Goal: Task Accomplishment & Management: Use online tool/utility

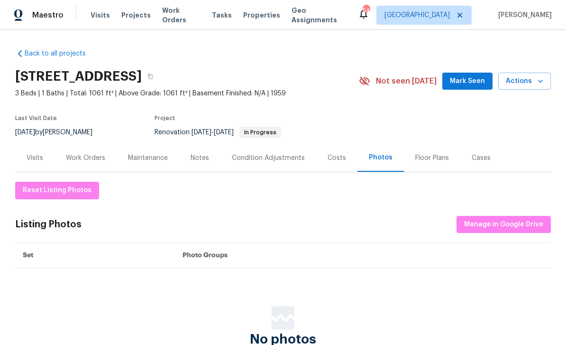
click at [88, 158] on div "Work Orders" at bounding box center [85, 157] width 39 height 9
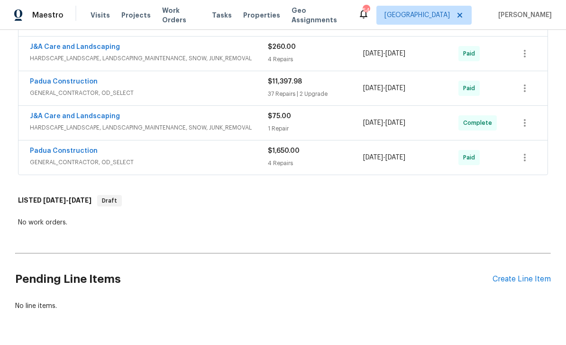
scroll to position [348, 0]
click at [525, 278] on div "Create Line Item" at bounding box center [522, 279] width 58 height 9
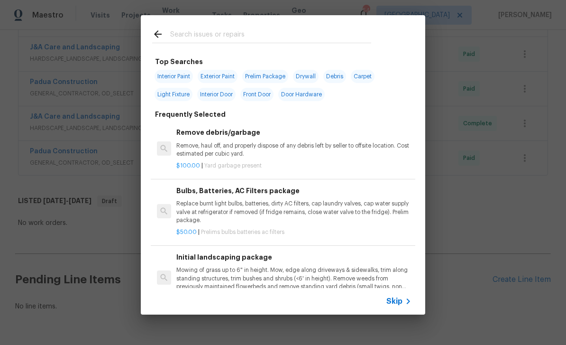
click at [215, 30] on input "text" at bounding box center [270, 35] width 201 height 14
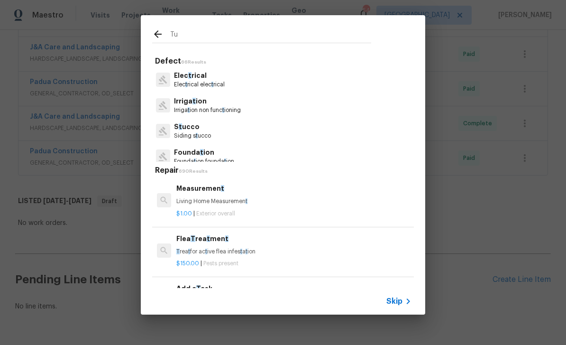
type input "T"
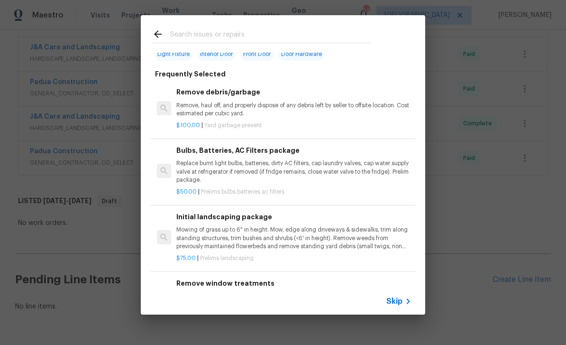
scroll to position [76, 0]
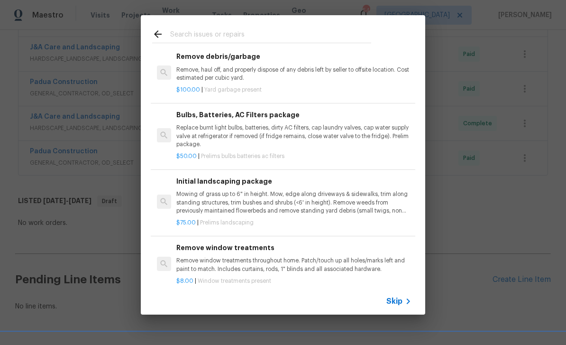
click at [257, 206] on p "Mowing of grass up to 6" in height. Mow, edge along driveways & sidewalks, trim…" at bounding box center [293, 202] width 235 height 24
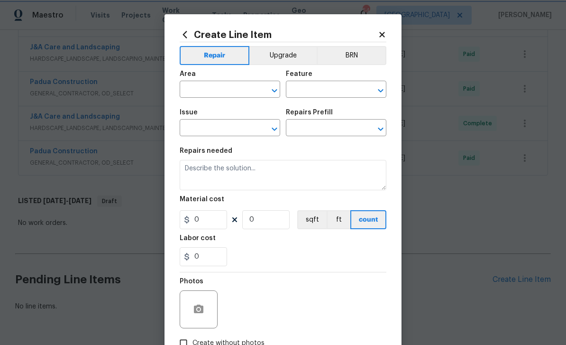
type input "Home Readiness Packages"
type input "Landscape Package"
type textarea "Mowing of grass up to 6" in height. Mow, edge along driveways & sidewalks, trim…"
type input "1"
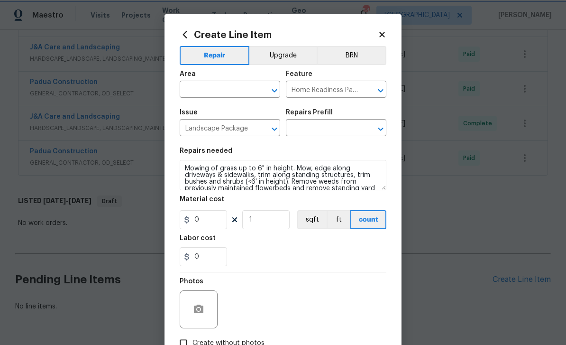
type input "Initial landscaping package $75.00"
type input "75"
click at [222, 90] on input "text" at bounding box center [217, 90] width 74 height 15
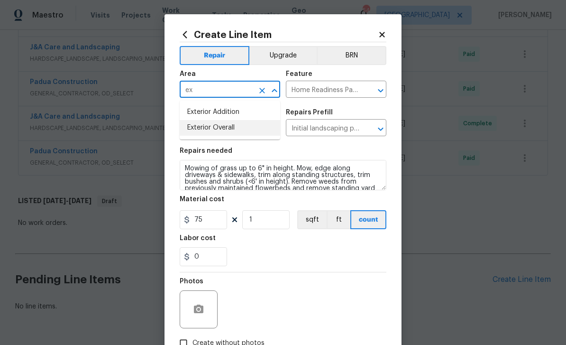
click at [232, 127] on li "Exterior Overall" at bounding box center [230, 128] width 101 height 16
type input "Exterior Overall"
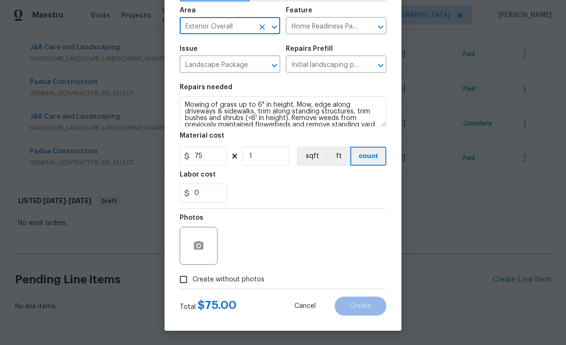
scroll to position [65, 0]
click at [191, 278] on input "Create without photos" at bounding box center [184, 279] width 18 height 18
checkbox input "true"
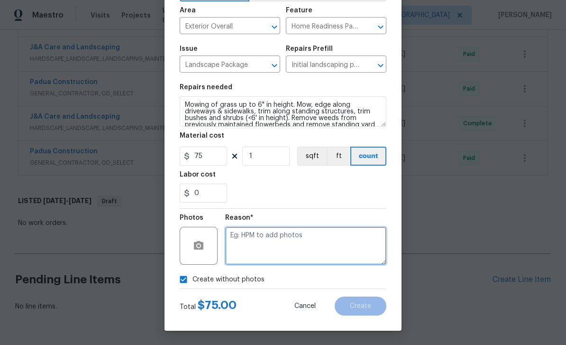
click at [291, 236] on textarea at bounding box center [305, 246] width 161 height 38
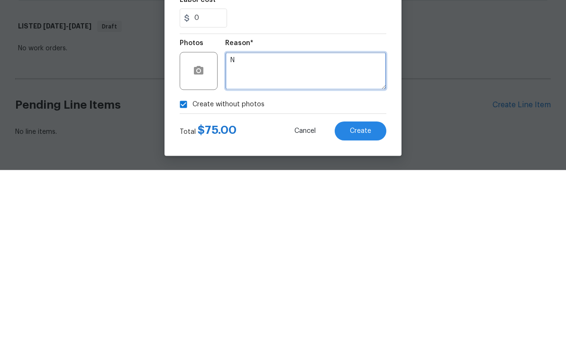
type textarea "N"
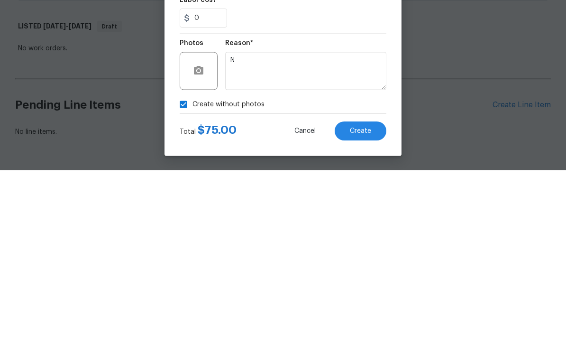
click at [362, 303] on span "Create" at bounding box center [360, 306] width 21 height 7
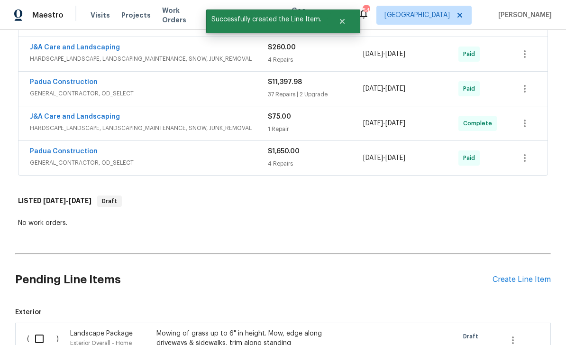
click at [38, 329] on input "checkbox" at bounding box center [42, 339] width 27 height 20
checkbox input "true"
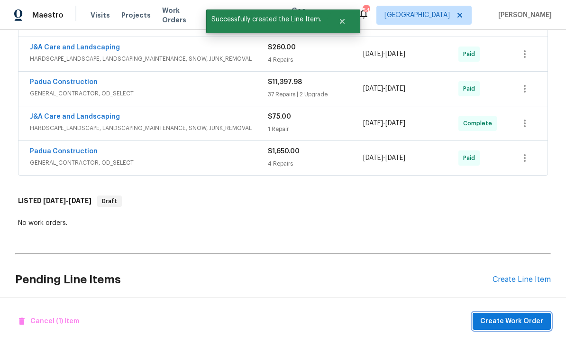
click at [515, 319] on span "Create Work Order" at bounding box center [511, 321] width 63 height 12
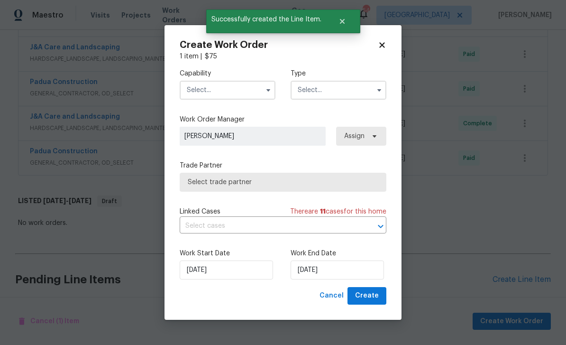
click at [318, 88] on input "text" at bounding box center [339, 90] width 96 height 19
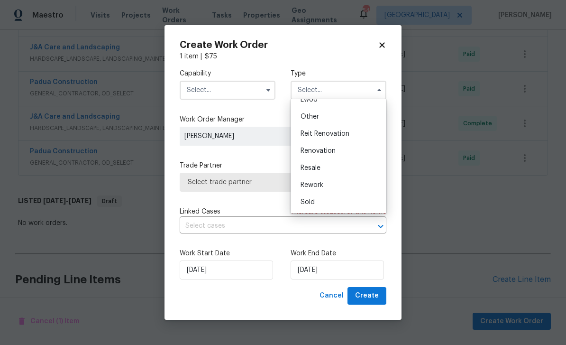
scroll to position [113, 0]
click at [340, 149] on div "Renovation" at bounding box center [338, 150] width 91 height 17
type input "Renovation"
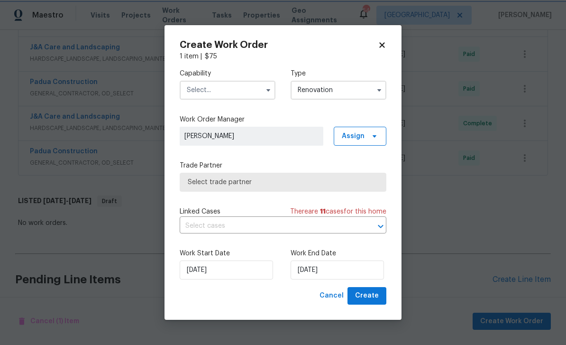
scroll to position [0, 0]
click at [227, 88] on input "text" at bounding box center [228, 90] width 96 height 19
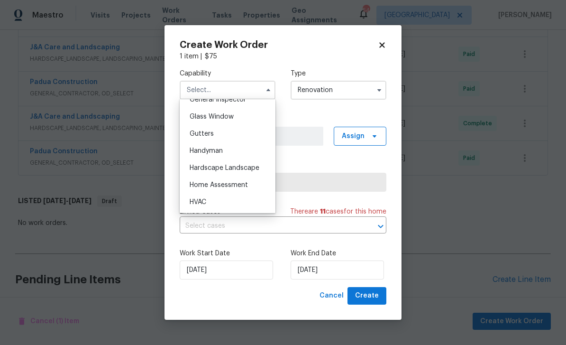
scroll to position [480, 0]
click at [260, 170] on div "Hardscape Landscape" at bounding box center [227, 168] width 91 height 17
type input "Hardscape Landscape"
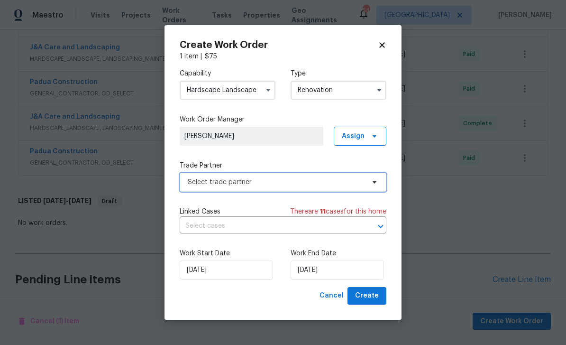
click at [288, 184] on span "Select trade partner" at bounding box center [276, 181] width 177 height 9
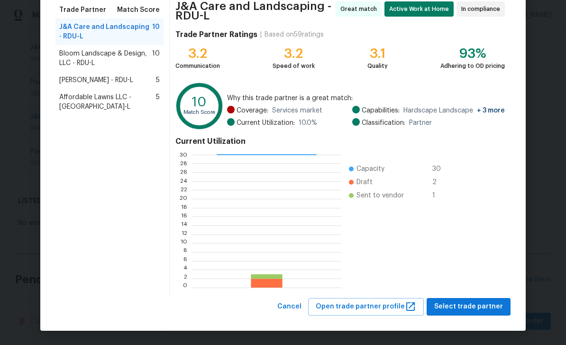
scroll to position [77, 0]
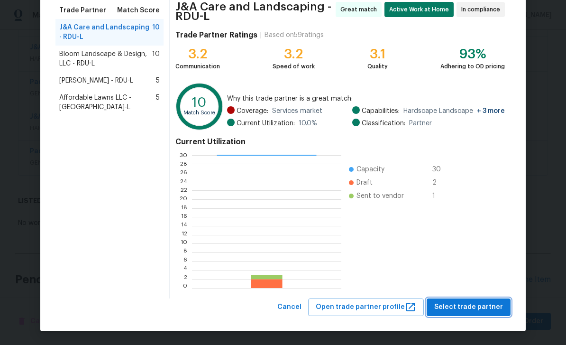
click at [472, 303] on span "Select trade partner" at bounding box center [468, 307] width 69 height 12
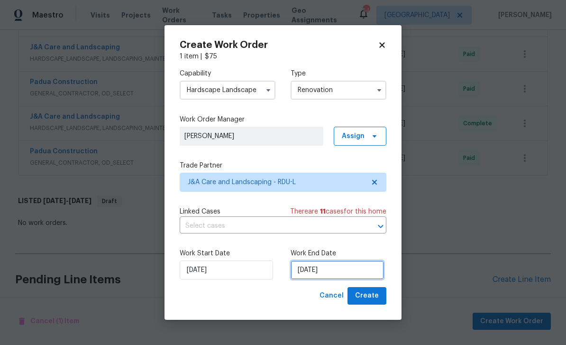
click at [317, 275] on input "[DATE]" at bounding box center [337, 269] width 93 height 19
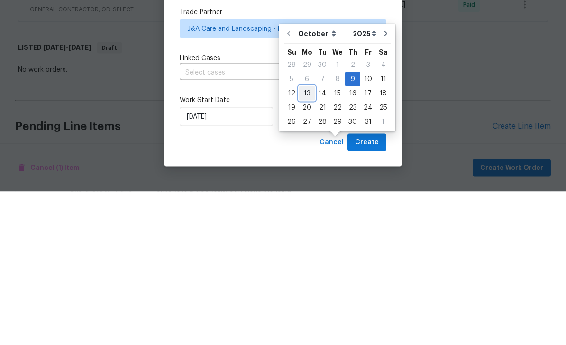
click at [302, 240] on div "13" at bounding box center [307, 246] width 16 height 13
type input "[DATE]"
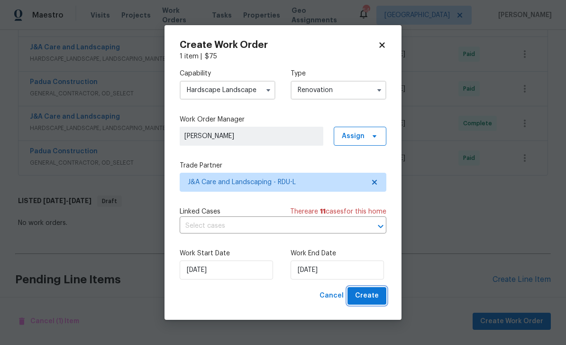
click at [380, 295] on button "Create" at bounding box center [367, 296] width 39 height 18
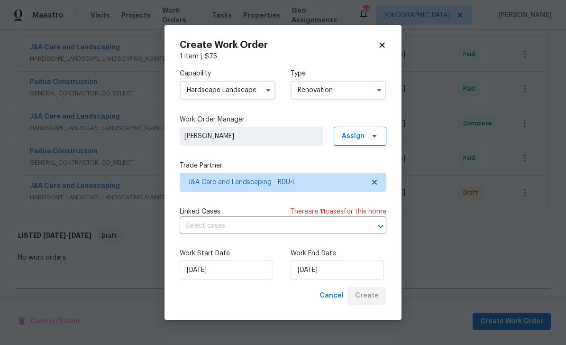
scroll to position [0, 0]
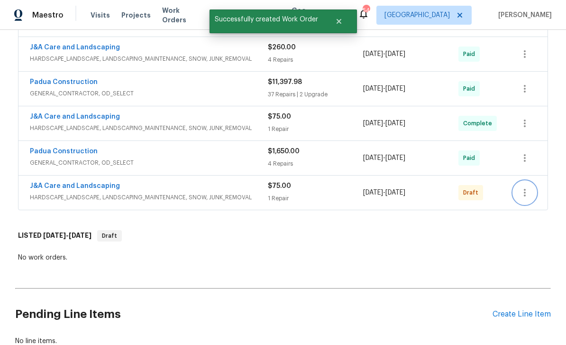
click at [529, 187] on icon "button" at bounding box center [524, 192] width 11 height 11
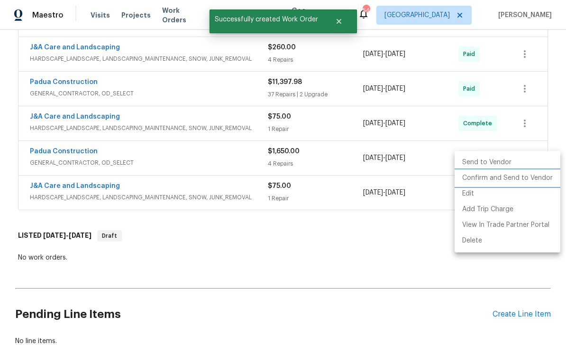
click at [526, 176] on li "Confirm and Send to Vendor" at bounding box center [508, 178] width 106 height 16
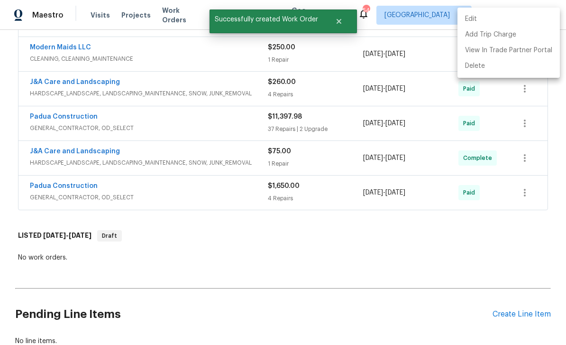
click at [302, 223] on div at bounding box center [283, 172] width 566 height 345
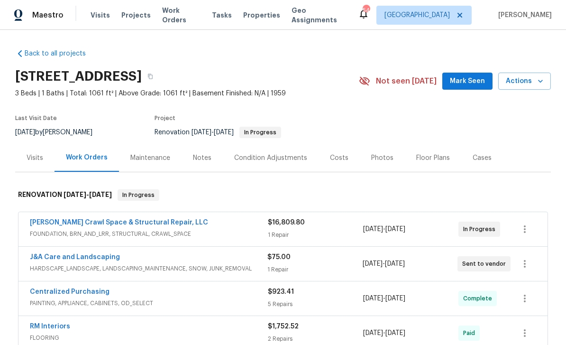
click at [466, 75] on span "Mark Seen" at bounding box center [467, 81] width 35 height 12
click at [376, 144] on div "Photos" at bounding box center [382, 158] width 45 height 28
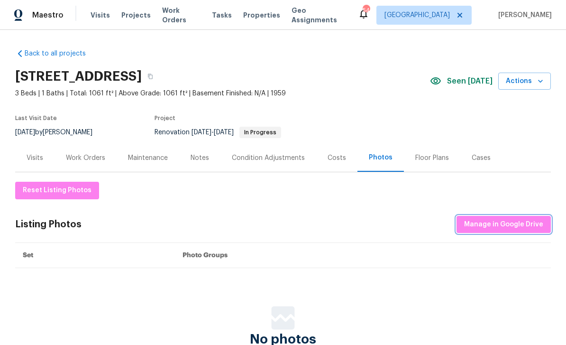
click at [511, 219] on span "Manage in Google Drive" at bounding box center [503, 225] width 79 height 12
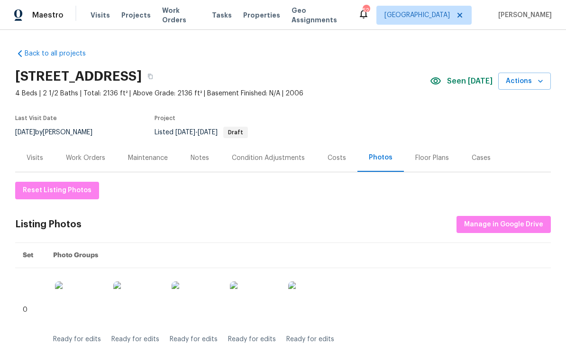
click at [94, 157] on div "Work Orders" at bounding box center [85, 157] width 39 height 9
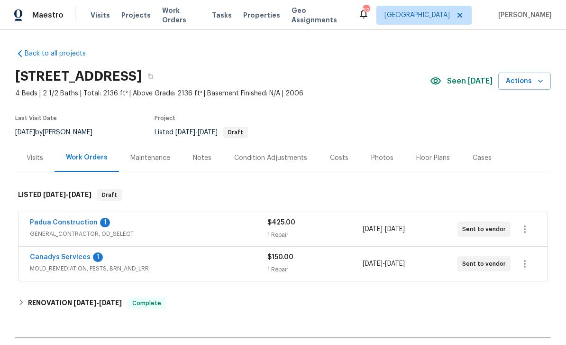
click at [70, 259] on link "Canadys Services" at bounding box center [60, 257] width 61 height 7
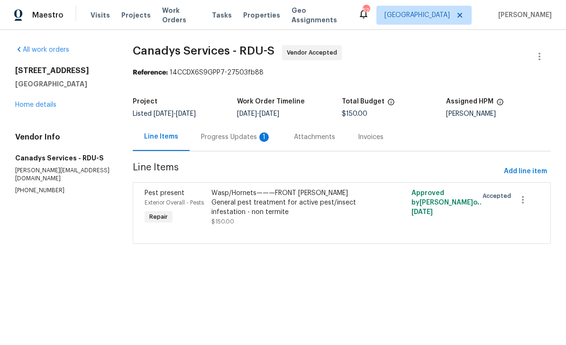
click at [237, 141] on div "Progress Updates 1" at bounding box center [236, 136] width 70 height 9
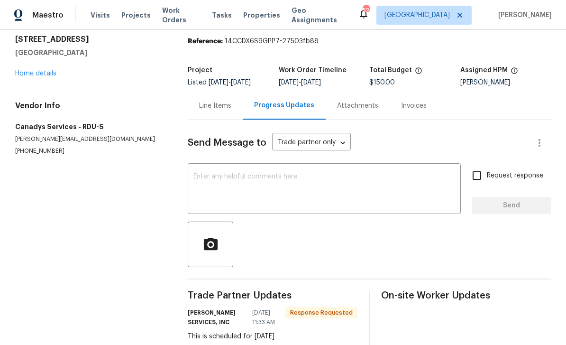
click at [298, 186] on textarea at bounding box center [325, 189] width 262 height 33
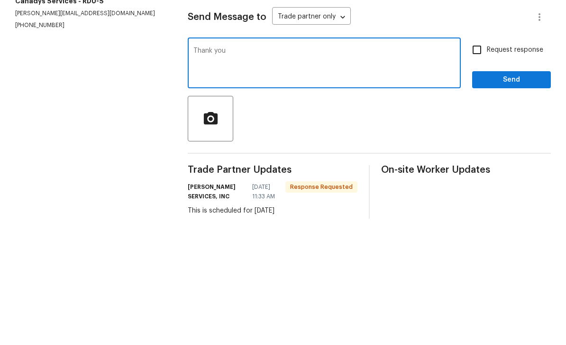
type textarea "Thank you"
click at [510, 200] on span "Send" at bounding box center [512, 206] width 64 height 12
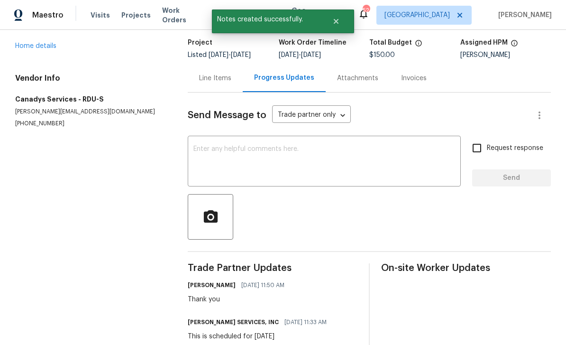
scroll to position [58, 0]
click at [33, 43] on link "Home details" at bounding box center [35, 46] width 41 height 7
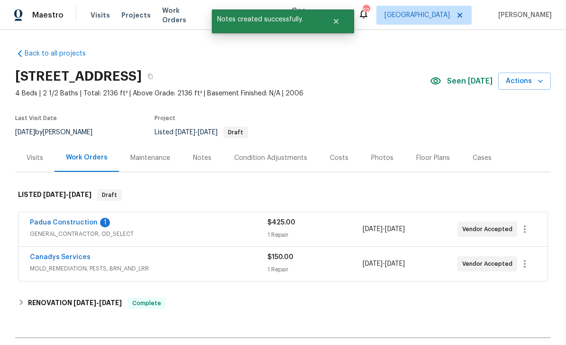
click at [81, 219] on link "Padua Construction" at bounding box center [64, 222] width 68 height 7
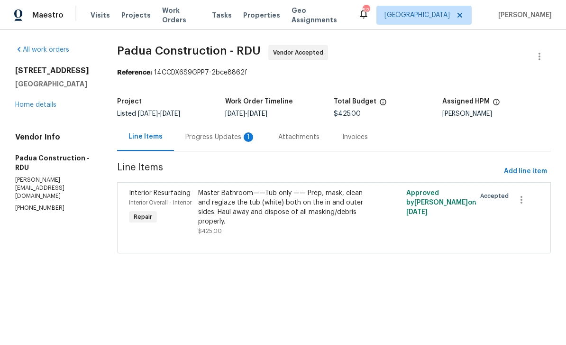
click at [212, 139] on div "Progress Updates 1" at bounding box center [220, 136] width 70 height 9
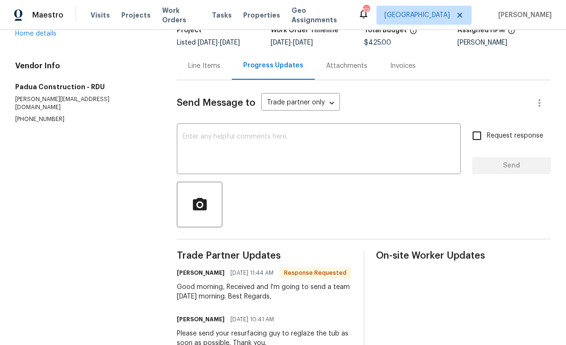
scroll to position [71, 0]
click at [295, 147] on textarea at bounding box center [319, 150] width 273 height 33
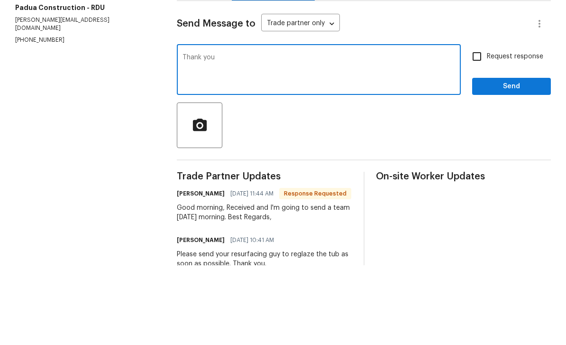
type textarea "Thank you"
click at [502, 160] on span "Send" at bounding box center [512, 166] width 64 height 12
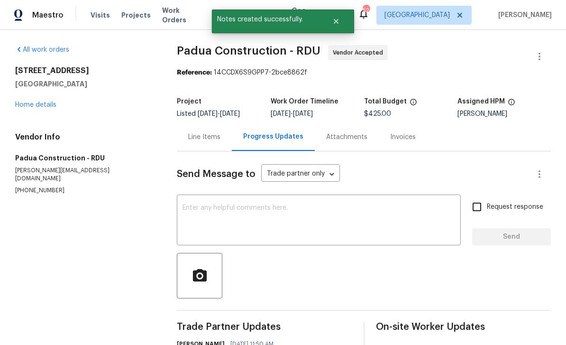
click at [44, 101] on link "Home details" at bounding box center [35, 104] width 41 height 7
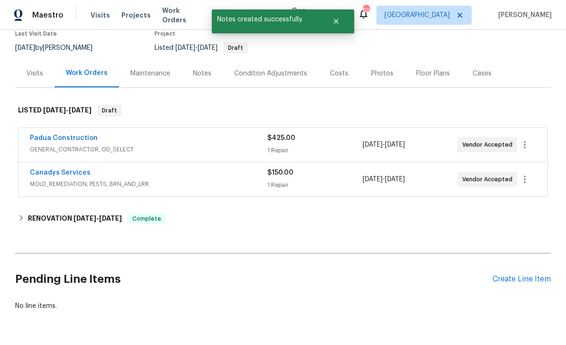
scroll to position [84, 0]
click at [526, 275] on div "Create Line Item" at bounding box center [522, 279] width 58 height 9
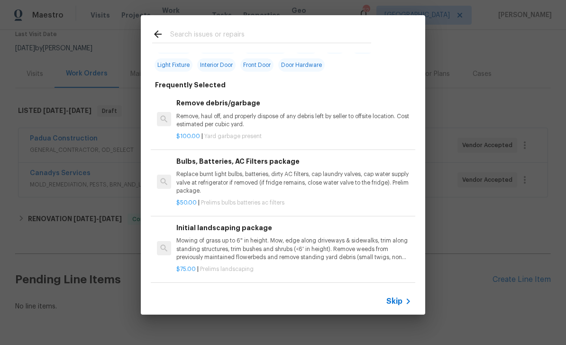
scroll to position [37, 0]
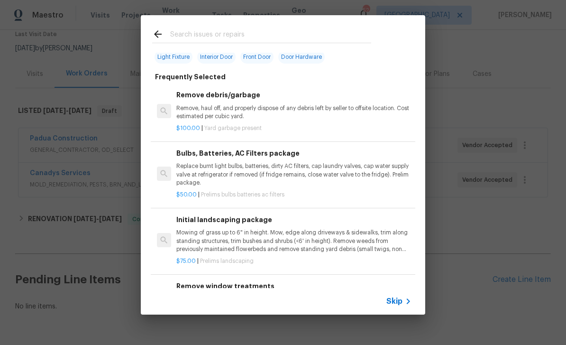
click at [245, 235] on p "Mowing of grass up to 6" in height. Mow, edge along driveways & sidewalks, trim…" at bounding box center [293, 241] width 235 height 24
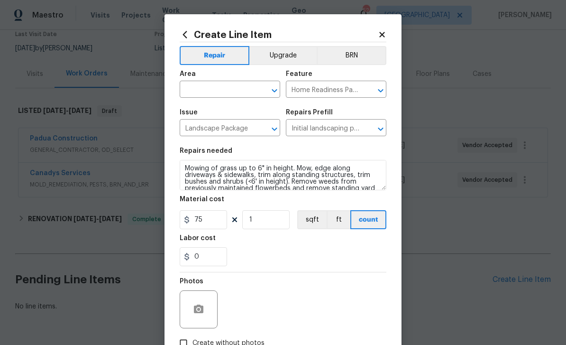
click at [217, 89] on input "text" at bounding box center [217, 90] width 74 height 15
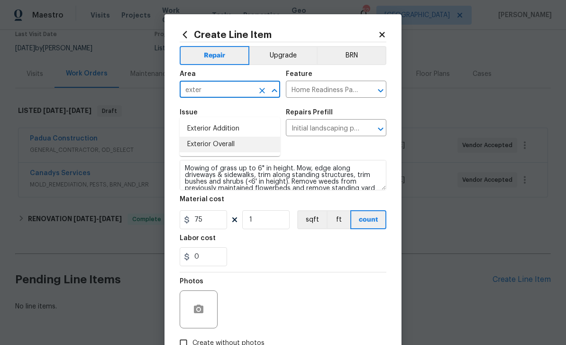
click at [232, 137] on li "Exterior Overall" at bounding box center [230, 145] width 101 height 16
type input "Exterior Overall"
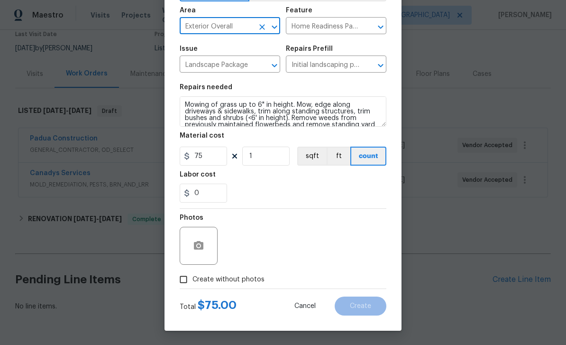
scroll to position [65, 0]
click at [186, 279] on input "Create without photos" at bounding box center [184, 279] width 18 height 18
checkbox input "true"
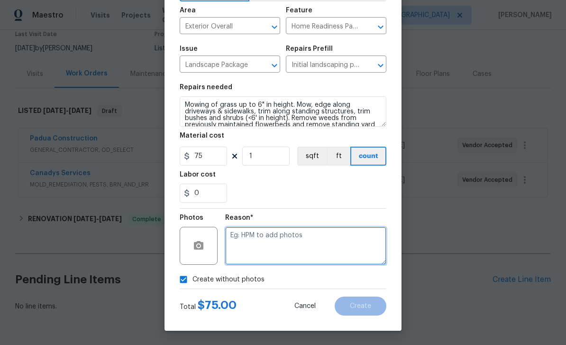
click at [258, 241] on textarea at bounding box center [305, 246] width 161 height 38
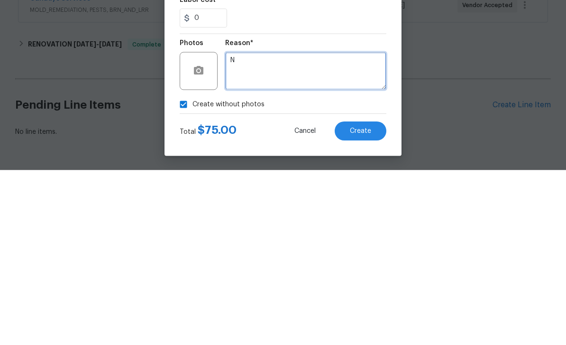
type textarea "N"
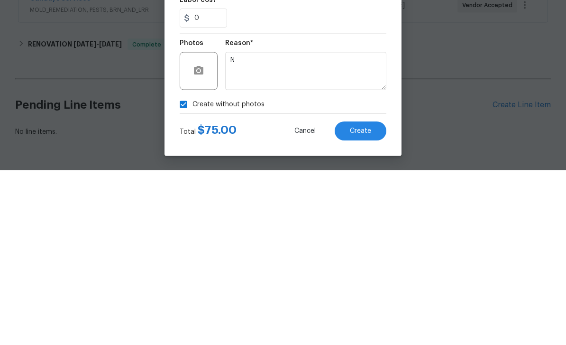
click at [368, 303] on span "Create" at bounding box center [360, 306] width 21 height 7
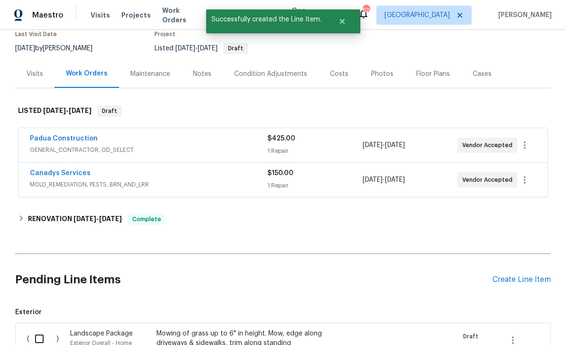
click at [37, 329] on input "checkbox" at bounding box center [42, 339] width 27 height 20
checkbox input "true"
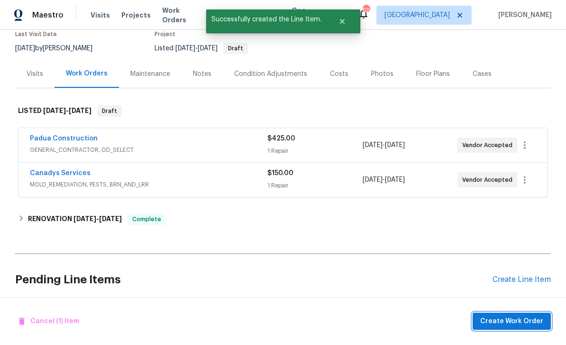
click at [524, 320] on span "Create Work Order" at bounding box center [511, 321] width 63 height 12
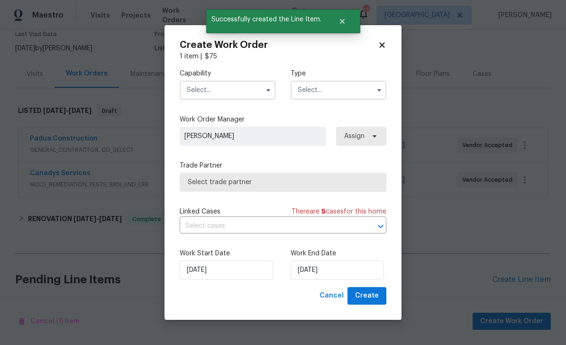
click at [202, 89] on input "text" at bounding box center [228, 90] width 96 height 19
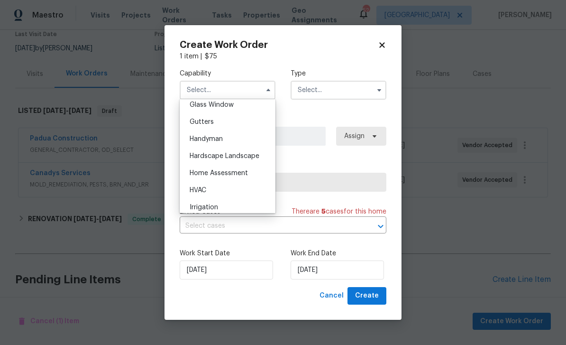
scroll to position [493, 0]
click at [250, 156] on span "Hardscape Landscape" at bounding box center [225, 155] width 70 height 7
type input "Hardscape Landscape"
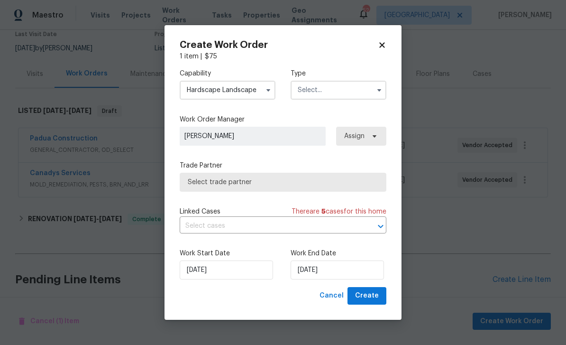
click at [341, 84] on input "text" at bounding box center [339, 90] width 96 height 19
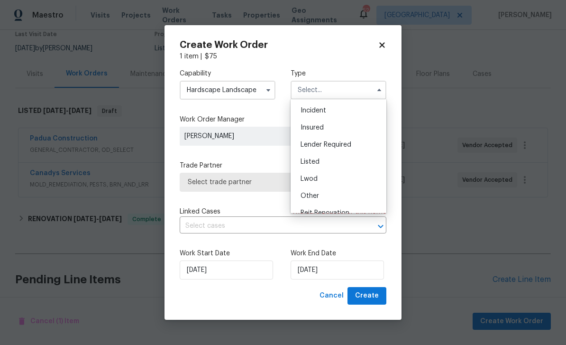
scroll to position [35, 0]
click at [338, 160] on div "Listed" at bounding box center [338, 160] width 91 height 17
type input "Listed"
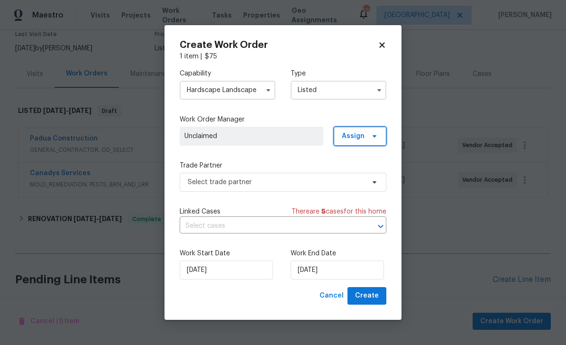
click at [357, 135] on span "Assign" at bounding box center [353, 135] width 23 height 9
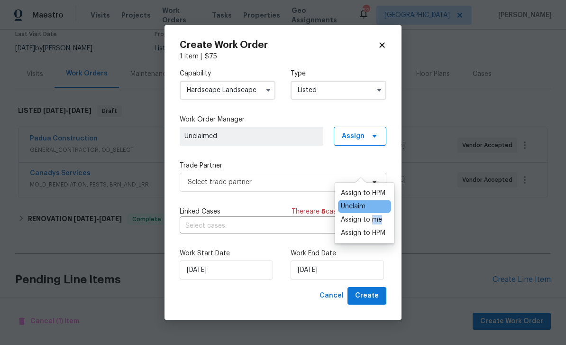
click at [371, 188] on div "Assign to HPM" at bounding box center [363, 192] width 45 height 9
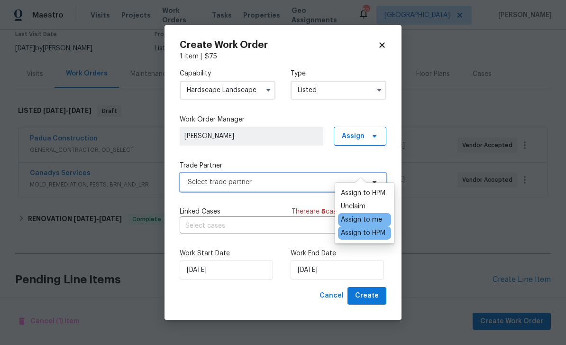
click at [240, 181] on span "Select trade partner" at bounding box center [276, 181] width 177 height 9
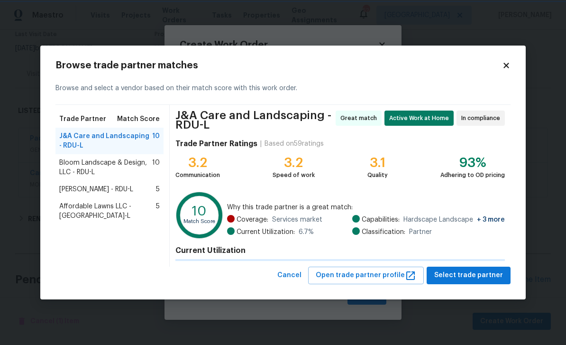
click at [248, 203] on span "Why this trade partner is a great match:" at bounding box center [366, 207] width 278 height 9
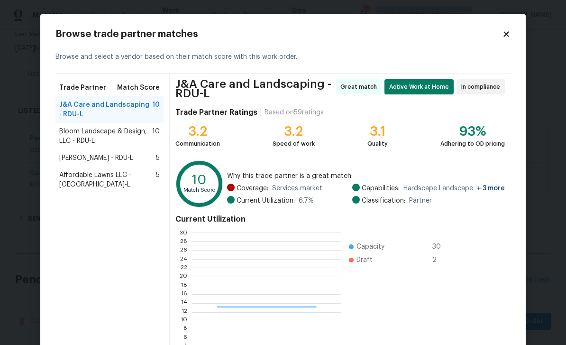
scroll to position [133, 149]
click at [121, 105] on span "J&A Care and Landscaping - RDU-L" at bounding box center [105, 109] width 93 height 19
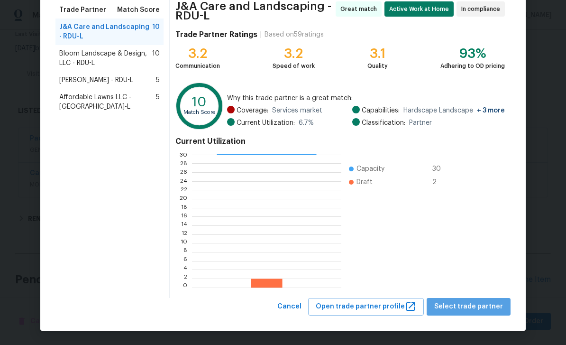
scroll to position [77, 0]
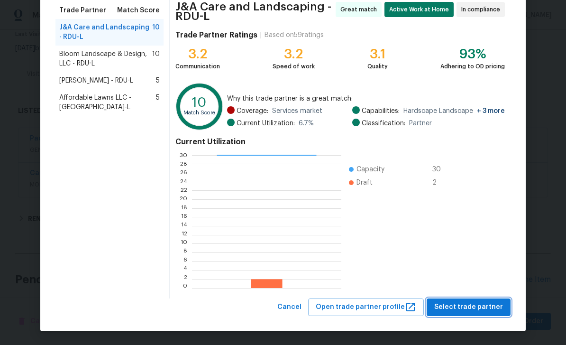
click at [473, 309] on span "Select trade partner" at bounding box center [468, 307] width 69 height 12
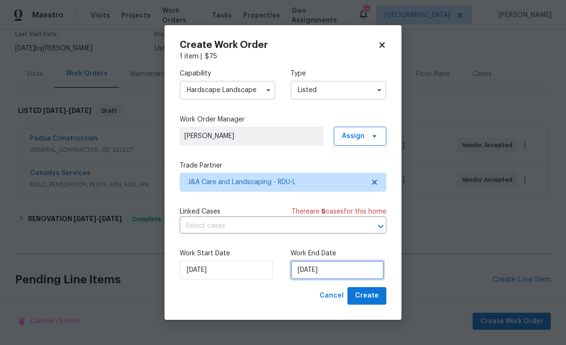
click at [323, 268] on input "10/9/2025" at bounding box center [337, 269] width 93 height 19
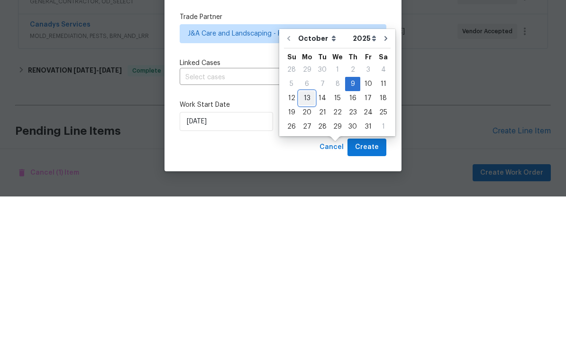
click at [302, 240] on div "13" at bounding box center [307, 246] width 16 height 13
type input "10/13/2025"
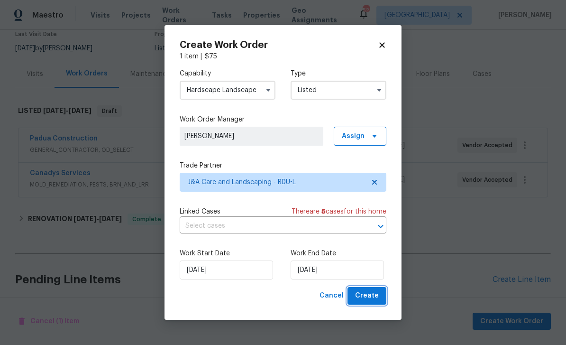
click at [367, 289] on button "Create" at bounding box center [367, 296] width 39 height 18
checkbox input "false"
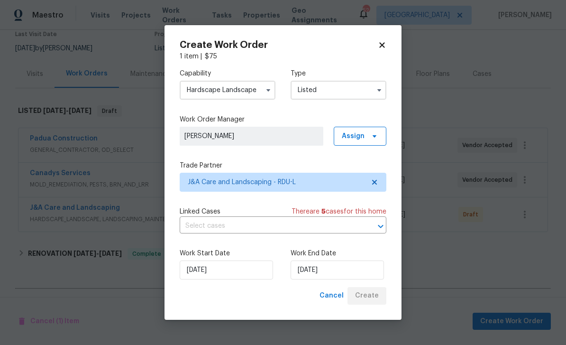
scroll to position [0, 0]
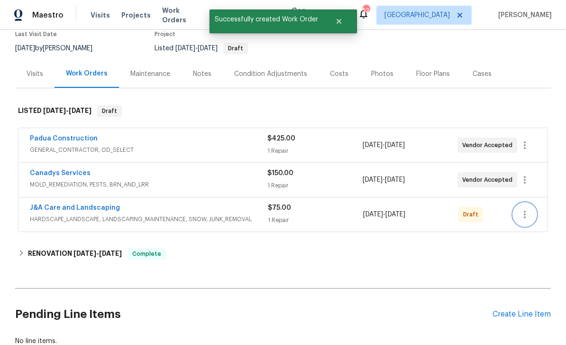
click at [527, 209] on icon "button" at bounding box center [524, 214] width 11 height 11
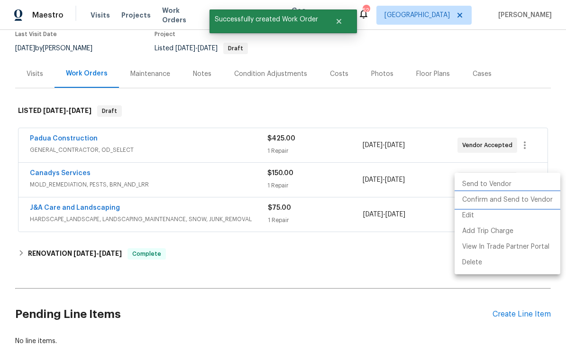
click at [525, 196] on li "Confirm and Send to Vendor" at bounding box center [508, 200] width 106 height 16
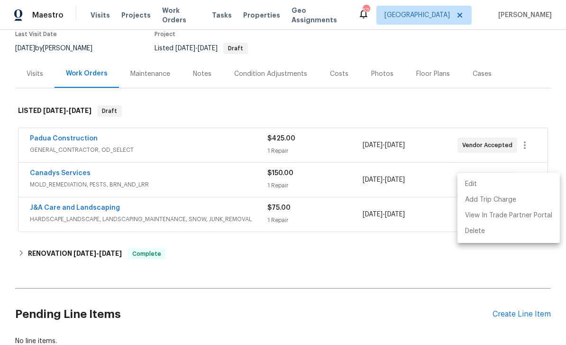
click at [376, 237] on div at bounding box center [283, 172] width 566 height 345
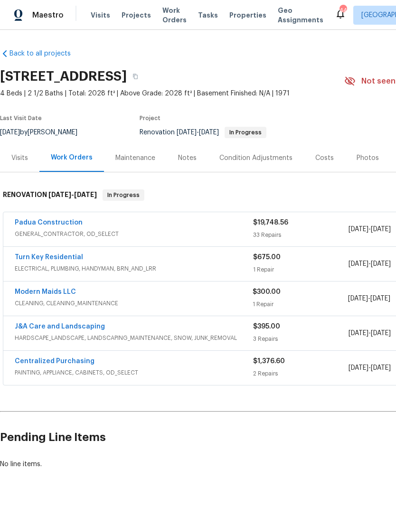
scroll to position [17, 0]
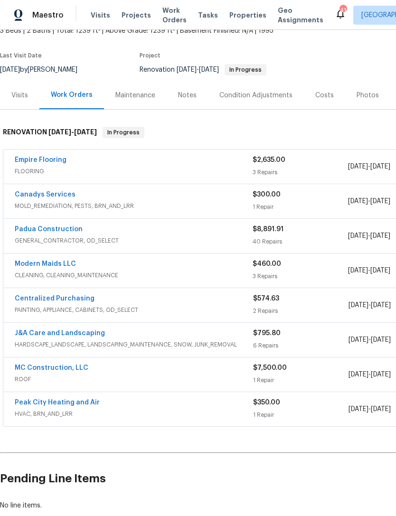
scroll to position [63, 0]
click at [52, 227] on link "Padua Construction" at bounding box center [49, 228] width 68 height 7
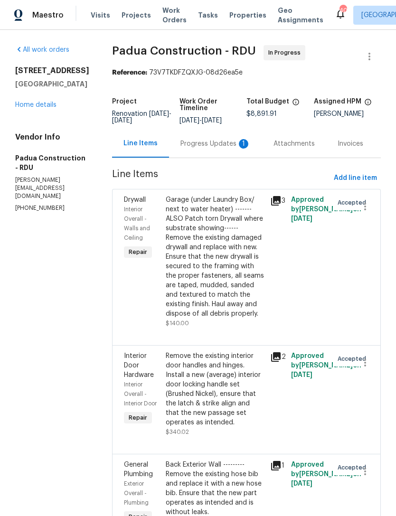
click at [31, 108] on link "Home details" at bounding box center [35, 104] width 41 height 7
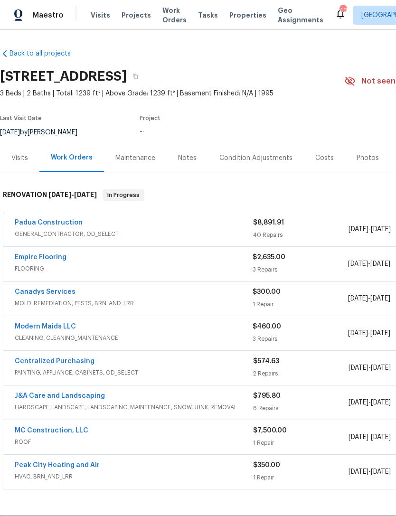
click at [63, 325] on link "Modern Maids LLC" at bounding box center [45, 326] width 61 height 7
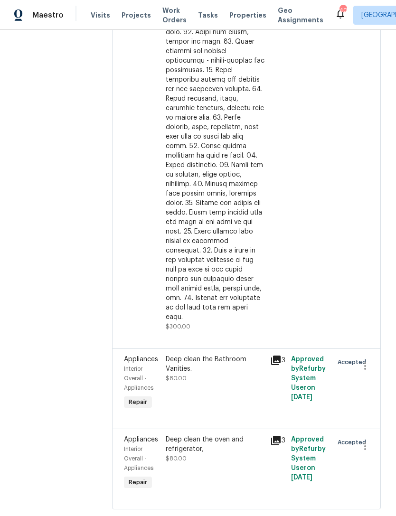
scroll to position [328, 0]
click at [362, 372] on icon "button" at bounding box center [364, 365] width 11 height 11
click at [361, 376] on li "Cancel" at bounding box center [369, 374] width 37 height 16
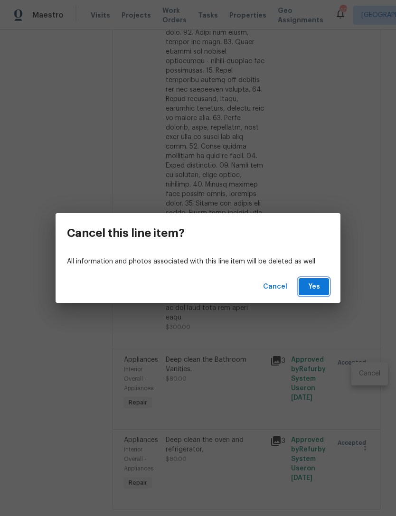
click at [312, 286] on span "Yes" at bounding box center [313, 287] width 15 height 12
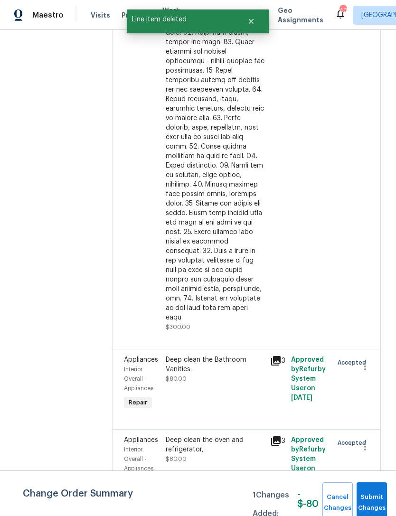
scroll to position [0, 0]
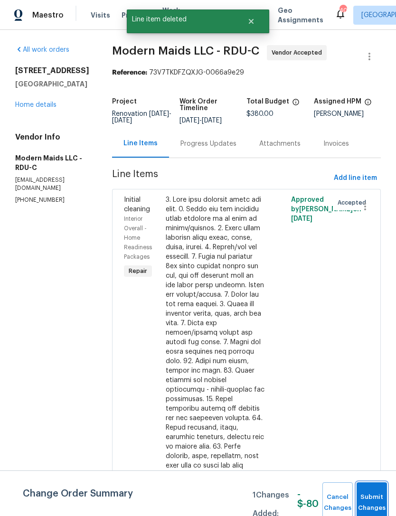
click at [363, 497] on button "Submit Changes" at bounding box center [371, 502] width 30 height 41
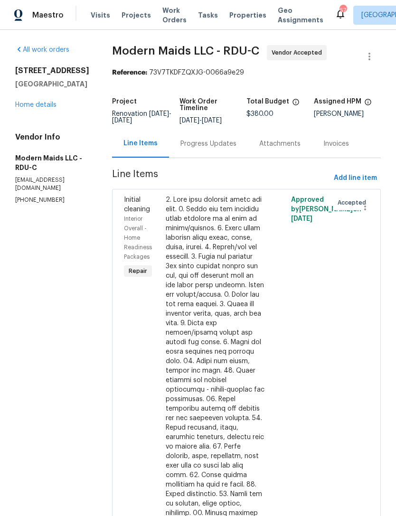
click at [36, 108] on link "Home details" at bounding box center [35, 104] width 41 height 7
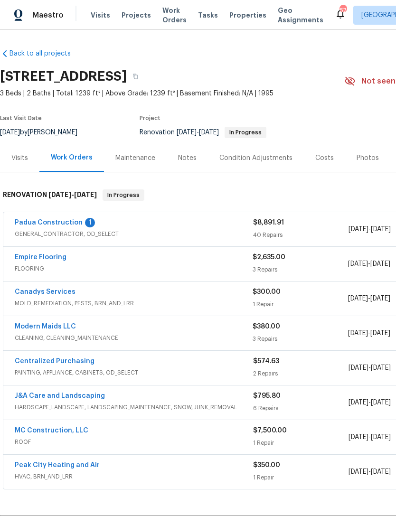
click at [54, 219] on link "Padua Construction" at bounding box center [49, 222] width 68 height 7
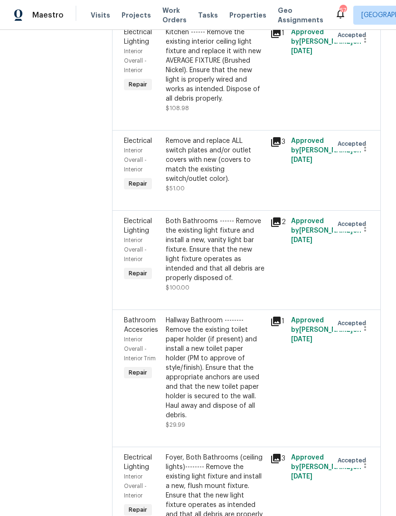
scroll to position [2506, 0]
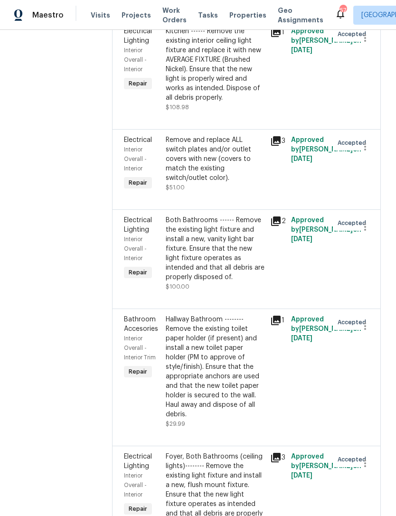
click at [271, 452] on icon at bounding box center [275, 456] width 9 height 9
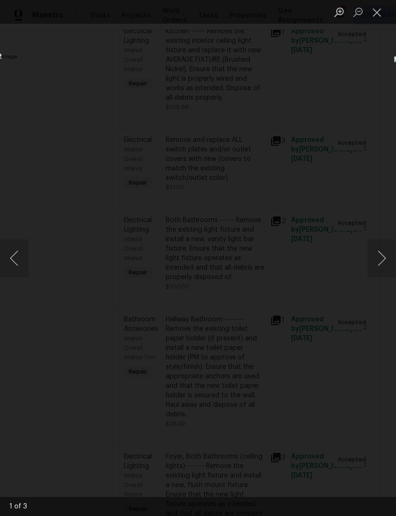
click at [380, 14] on button "Close lightbox" at bounding box center [376, 12] width 19 height 17
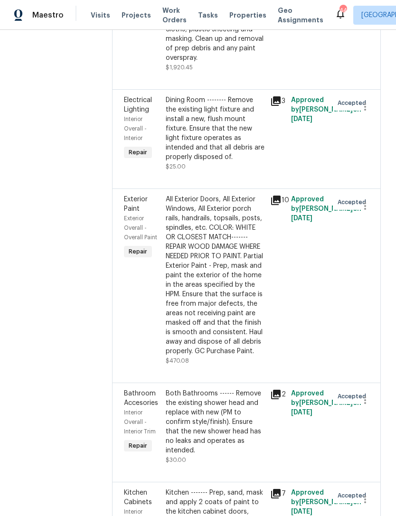
scroll to position [3600, 0]
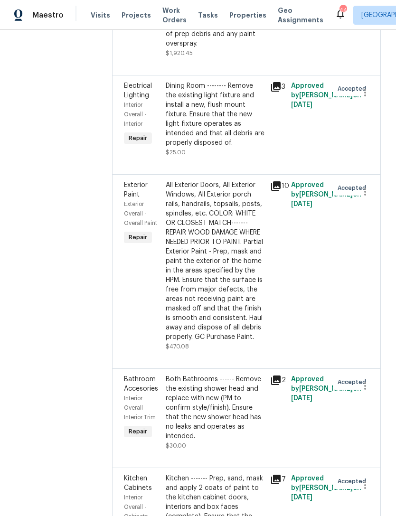
click at [216, 473] on div "Kitchen ------- Prep, sand, mask and apply 2 coats of paint to the kitchen cabi…" at bounding box center [215, 525] width 99 height 104
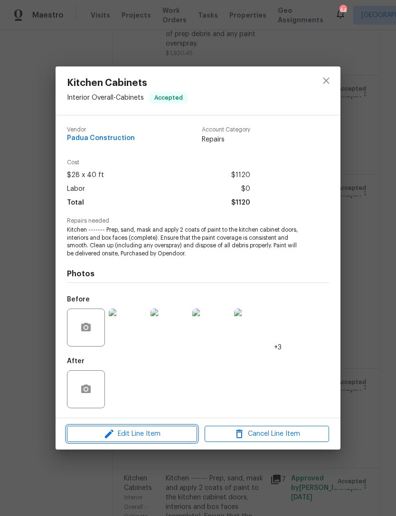
click at [159, 429] on span "Edit Line Item" at bounding box center [132, 434] width 124 height 12
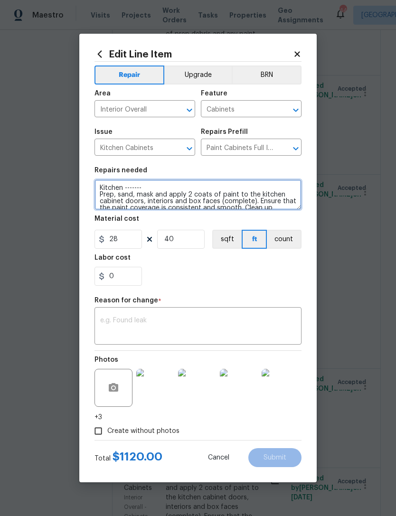
click at [126, 186] on textarea "Kitchen ------- Prep, sand, mask and apply 2 coats of paint to the kitchen cabi…" at bounding box center [197, 194] width 207 height 30
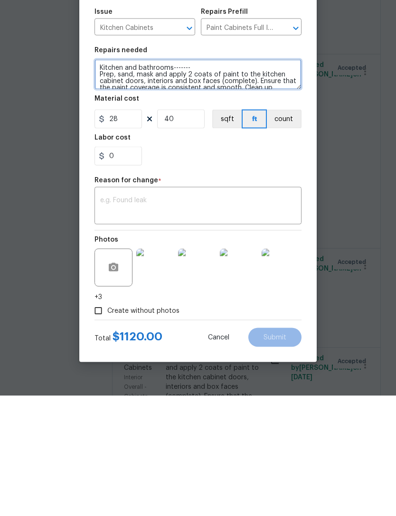
type textarea "Kitchen and bathrooms------- Prep, sand, mask and apply 2 coats of paint to the…"
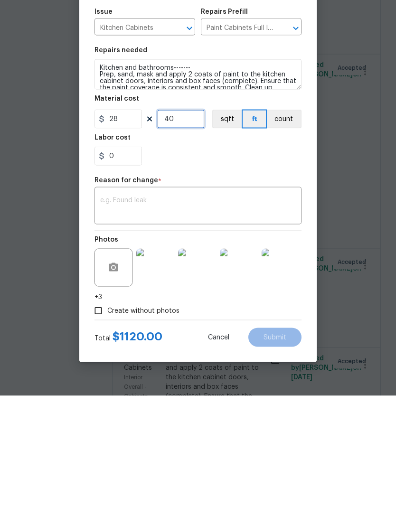
click at [184, 230] on input "40" at bounding box center [180, 239] width 47 height 19
click at [186, 230] on input "40" at bounding box center [180, 239] width 47 height 19
type input "70"
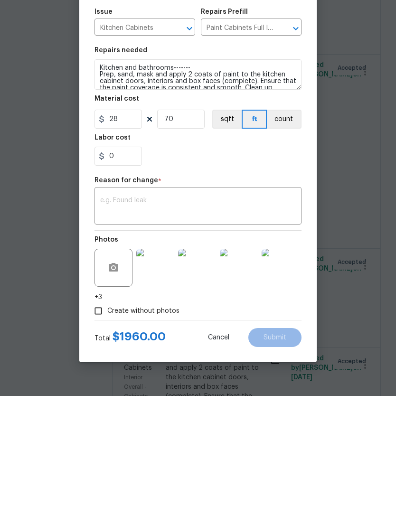
click at [130, 317] on textarea at bounding box center [197, 327] width 195 height 20
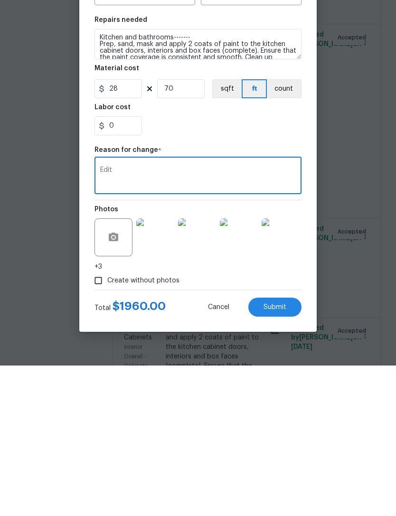
type textarea "Edit"
click at [274, 454] on span "Submit" at bounding box center [274, 457] width 23 height 7
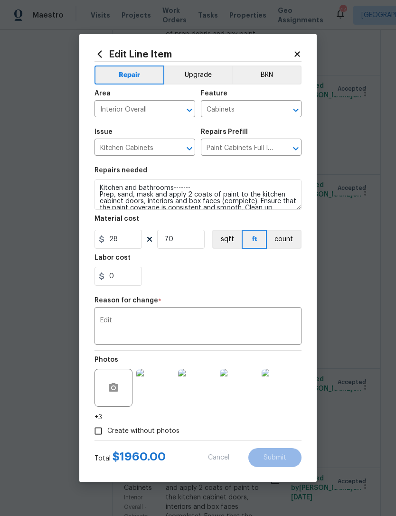
type textarea "Kitchen ------- Prep, sand, mask and apply 2 coats of paint to the kitchen cabi…"
type input "40"
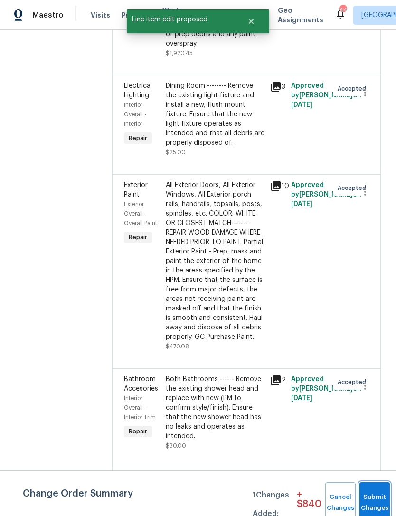
click at [374, 500] on button "Submit Changes" at bounding box center [374, 502] width 30 height 41
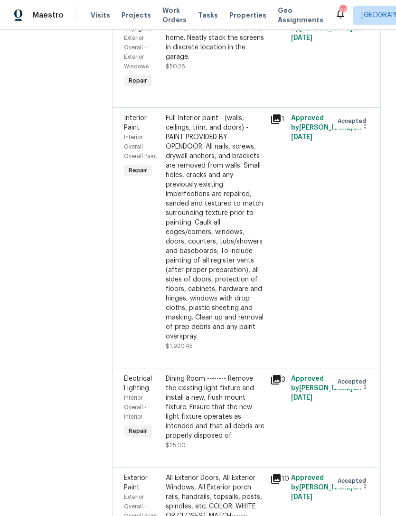
scroll to position [3306, 0]
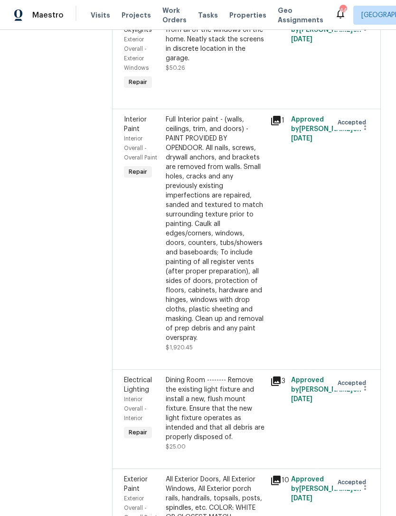
click at [270, 375] on icon at bounding box center [275, 380] width 11 height 11
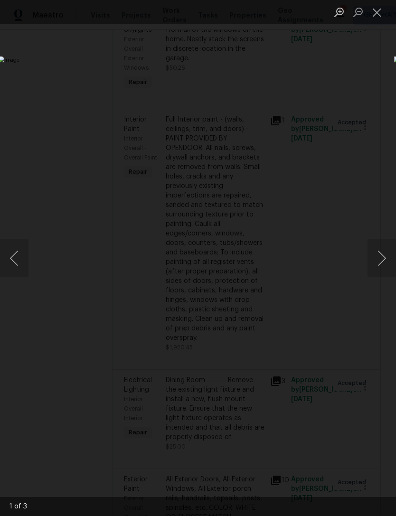
click at [380, 14] on button "Close lightbox" at bounding box center [376, 12] width 19 height 17
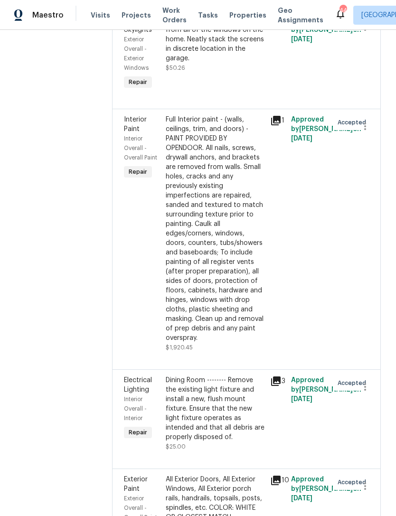
click at [207, 375] on div "Dining Room -------- Remove the existing light fixture and install a new, flush…" at bounding box center [215, 408] width 99 height 66
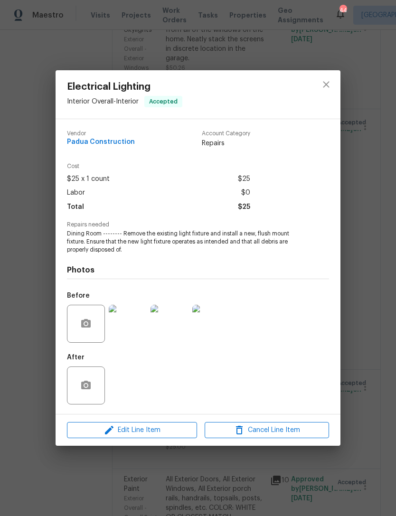
click at [216, 324] on img at bounding box center [211, 323] width 38 height 38
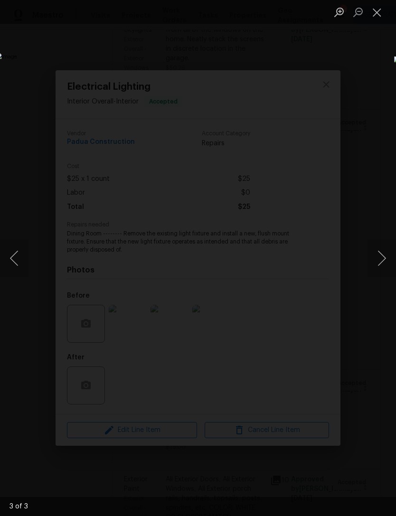
click at [380, 15] on button "Close lightbox" at bounding box center [376, 12] width 19 height 17
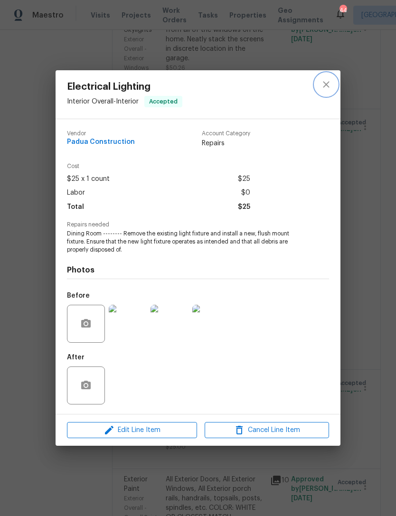
click at [325, 83] on icon "close" at bounding box center [325, 84] width 11 height 11
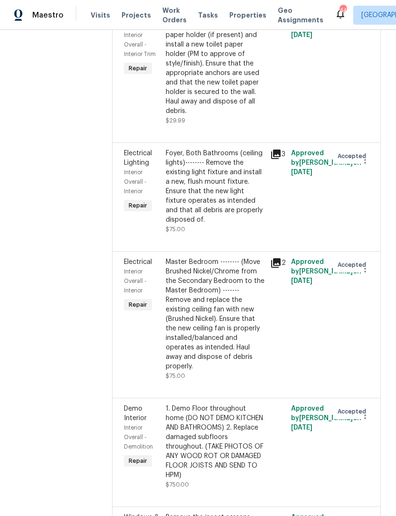
scroll to position [2802, 0]
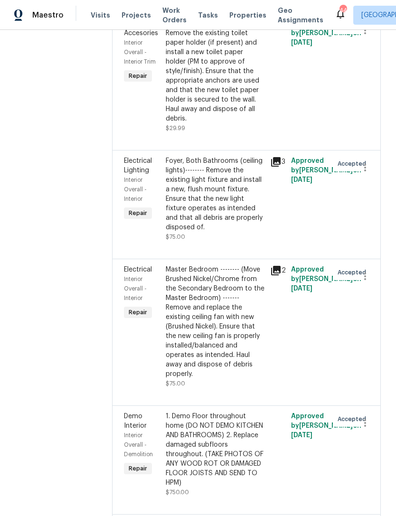
click at [218, 265] on div "Master Bedroom -------- (Move Brushed Nickel/Chrome from the Secondary Bedroom …" at bounding box center [215, 322] width 99 height 114
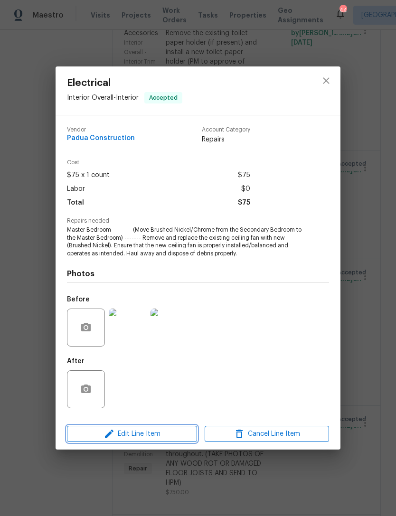
click at [154, 436] on span "Edit Line Item" at bounding box center [132, 434] width 124 height 12
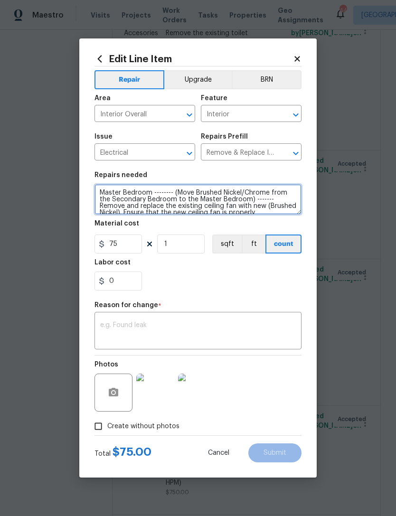
click at [272, 199] on textarea "Master Bedroom -------- (Move Brushed Nickel/Chrome from the Secondary Bedroom …" at bounding box center [197, 199] width 207 height 30
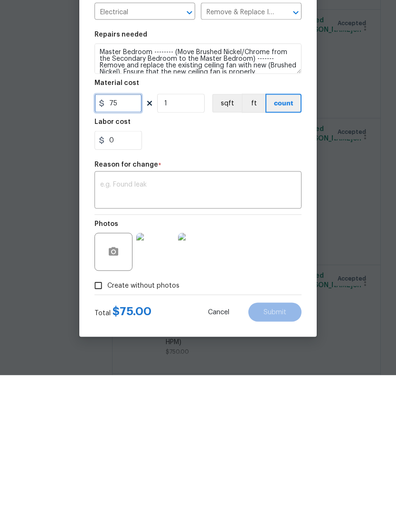
click at [124, 234] on input "75" at bounding box center [117, 243] width 47 height 19
type input "100"
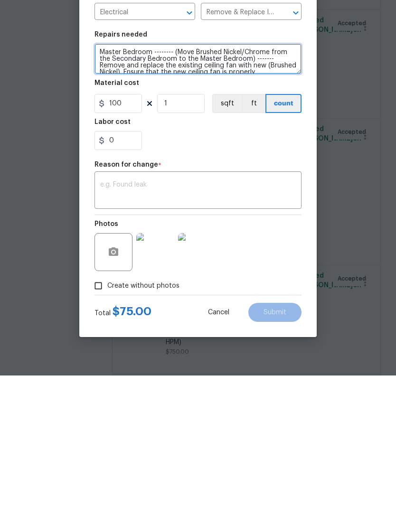
click at [260, 184] on textarea "Master Bedroom -------- (Move Brushed Nickel/Chrome from the Secondary Bedroom …" at bounding box center [197, 199] width 207 height 30
type textarea "Master Bedroom -------- (Move Brushed Nickel/Chrome from the Secondary Bedroom …"
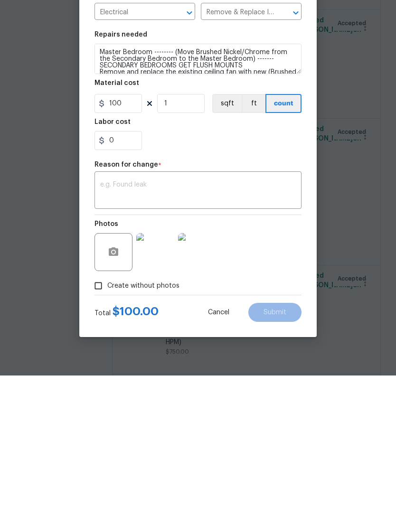
click at [127, 322] on textarea at bounding box center [197, 332] width 195 height 20
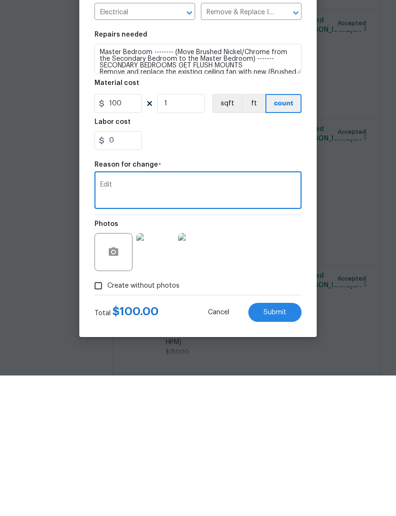
type textarea "Edit"
click at [286, 443] on button "Submit" at bounding box center [274, 452] width 53 height 19
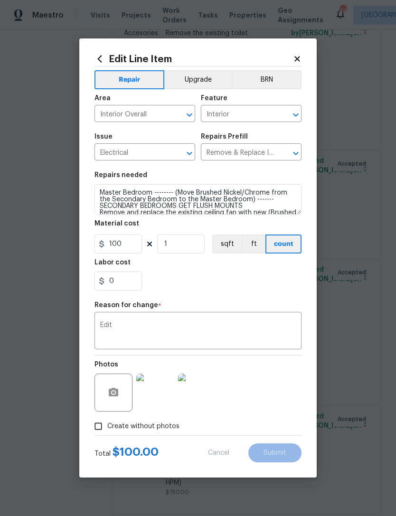
type textarea "Master Bedroom -------- (Move Brushed Nickel/Chrome from the Secondary Bedroom …"
type input "75"
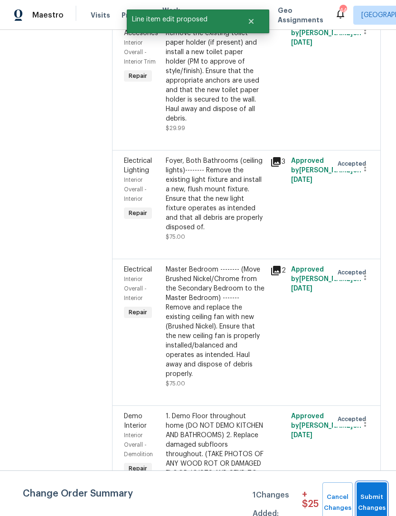
click at [370, 495] on span "Submit Changes" at bounding box center [371, 502] width 21 height 22
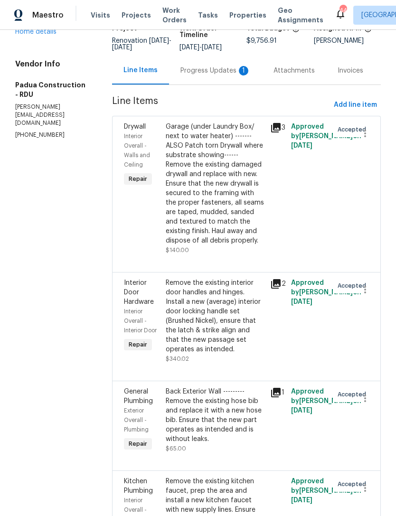
scroll to position [76, 0]
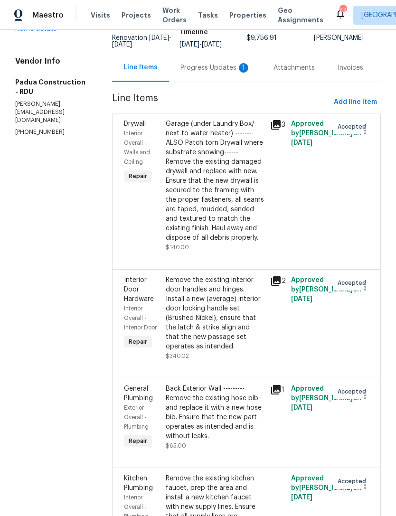
click at [210, 309] on div "Remove the existing interior door handles and hinges. Install a new (average) i…" at bounding box center [215, 313] width 99 height 76
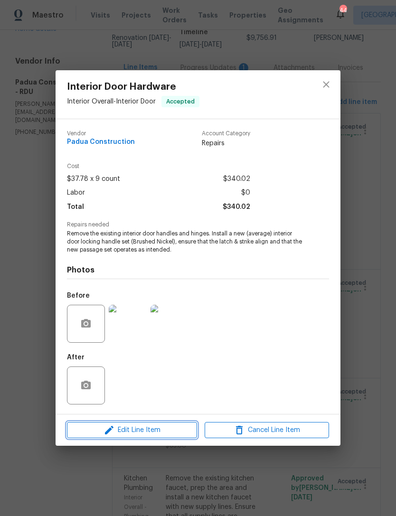
click at [148, 429] on span "Edit Line Item" at bounding box center [132, 430] width 124 height 12
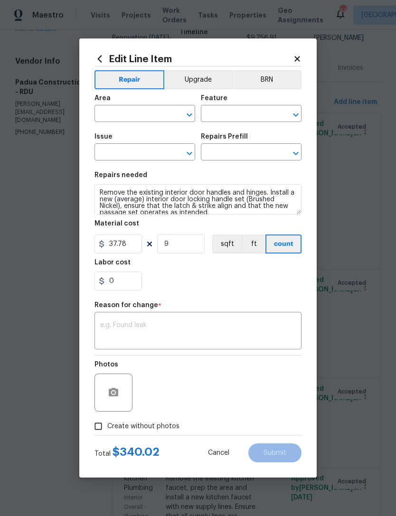
type input "Interior Overall"
type input "Interior Door"
type input "Interior Door Hardware"
type input "Install Locking Door Handle (average) $37.78"
click at [175, 240] on input "9" at bounding box center [180, 243] width 47 height 19
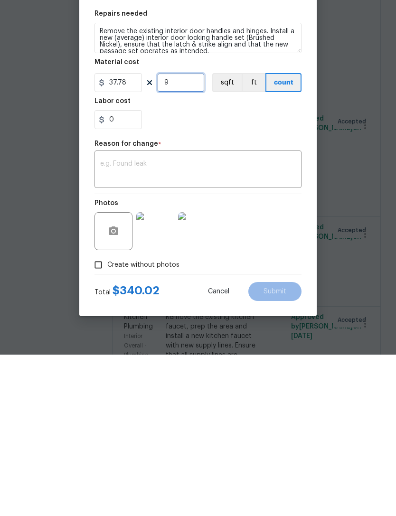
scroll to position [5, 0]
click at [185, 234] on input "9" at bounding box center [180, 243] width 47 height 19
type input "11"
click at [182, 322] on textarea at bounding box center [197, 332] width 195 height 20
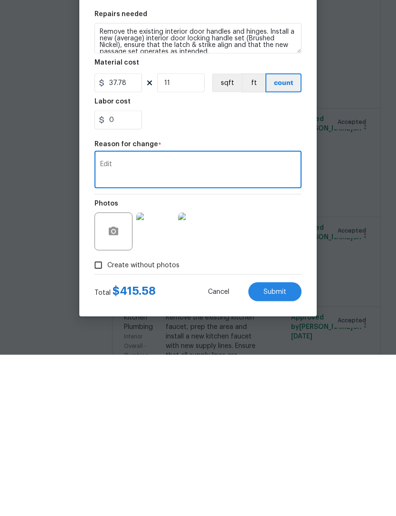
type textarea "Edit"
click at [269, 449] on span "Submit" at bounding box center [274, 452] width 23 height 7
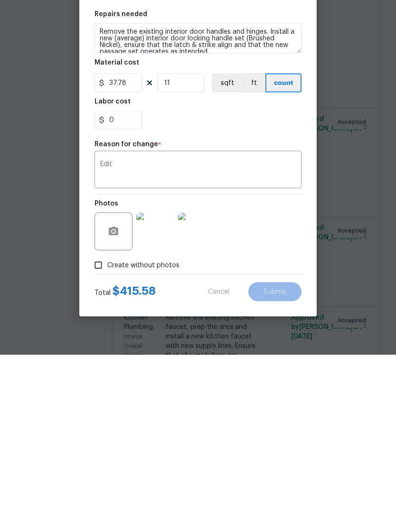
scroll to position [30, 0]
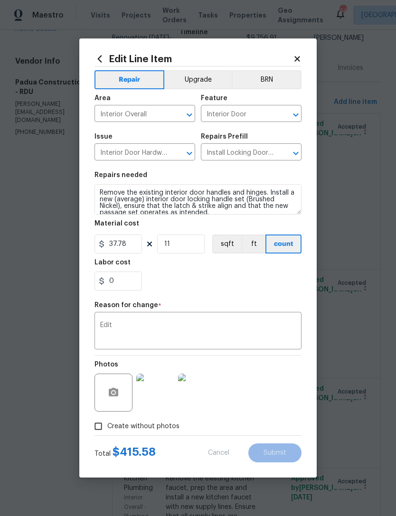
type input "9"
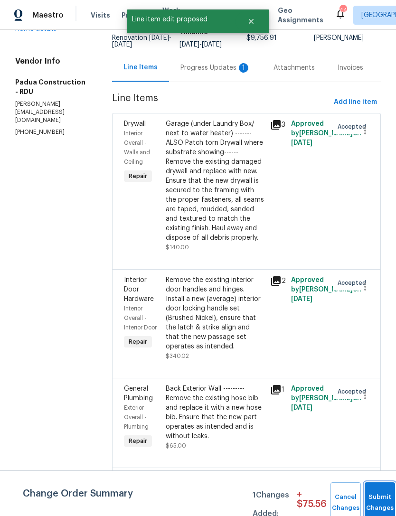
click at [369, 498] on button "Submit Changes" at bounding box center [379, 502] width 30 height 41
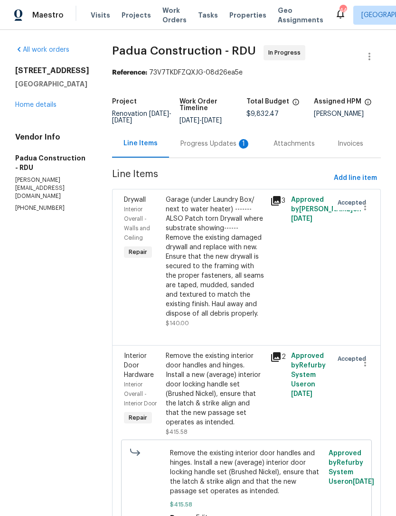
scroll to position [0, 0]
click at [358, 172] on span "Add line item" at bounding box center [354, 178] width 43 height 12
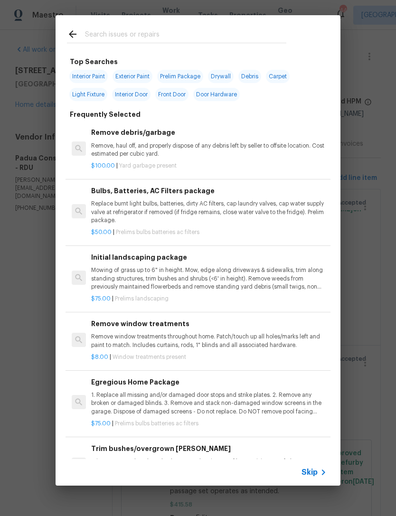
click at [118, 31] on input "text" at bounding box center [185, 35] width 201 height 14
type input "Drawer"
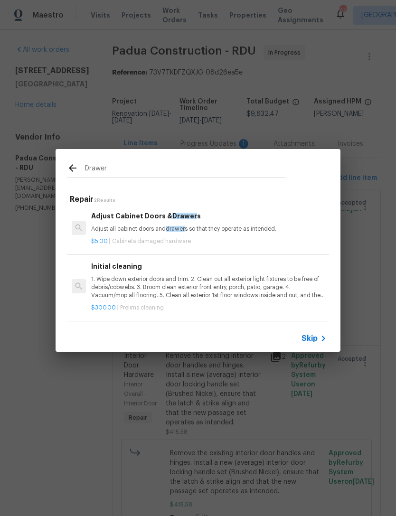
scroll to position [1, 0]
click at [130, 217] on h6 "Adjust Cabinet Doors & Drawer s" at bounding box center [208, 216] width 235 height 10
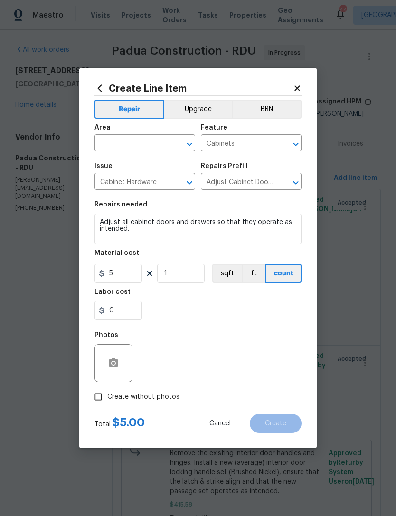
click at [103, 224] on textarea "Adjust all cabinet doors and drawers so that they operate as intended." at bounding box center [197, 228] width 207 height 30
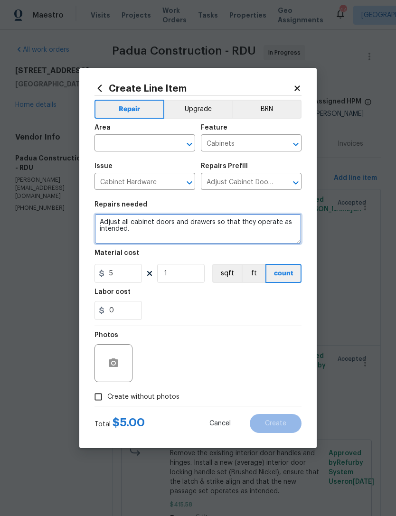
click at [103, 224] on textarea "Adjust all cabinet doors and drawers so that they operate as intended." at bounding box center [197, 228] width 207 height 30
click at [106, 218] on textarea "Adjust all cabinet doors and drawers so that they operate as intended." at bounding box center [197, 228] width 207 height 30
click at [111, 218] on textarea "Adjust all cabinet doors and drawers so that they operate as intended." at bounding box center [197, 228] width 207 height 30
click at [120, 222] on textarea "Replace damaged kitchen drawer" at bounding box center [197, 228] width 207 height 30
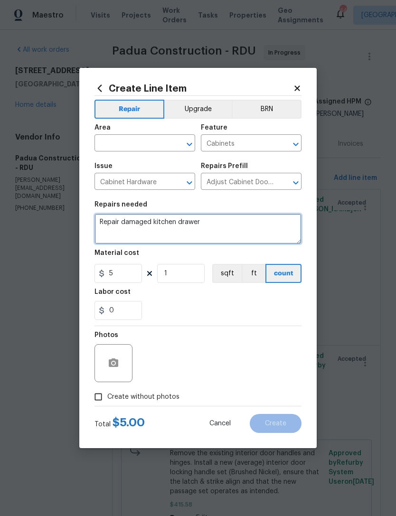
click at [212, 221] on textarea "Repair damaged kitchen drawer" at bounding box center [197, 228] width 207 height 30
type textarea "Repair damaged kitchen drawer."
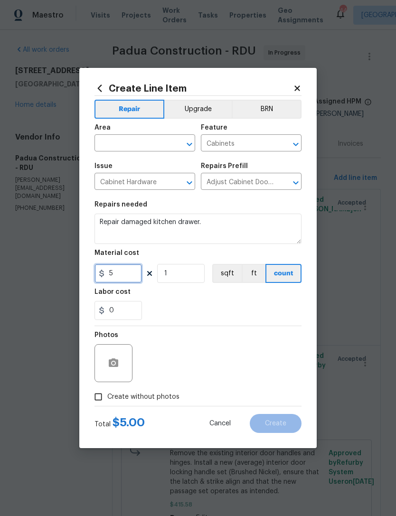
click at [126, 272] on input "5" at bounding box center [117, 273] width 47 height 19
type input "65"
click at [131, 146] on input "text" at bounding box center [131, 144] width 74 height 15
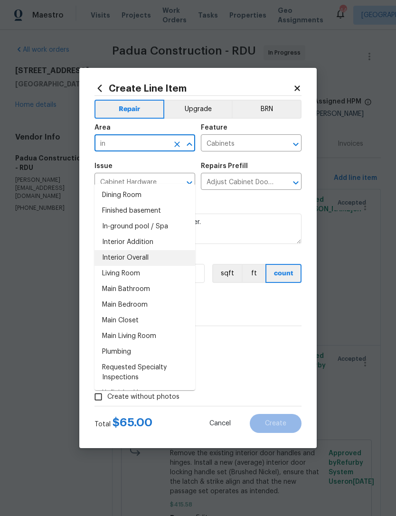
click at [152, 250] on li "Interior Overall" at bounding box center [144, 258] width 101 height 16
type input "Interior Overall"
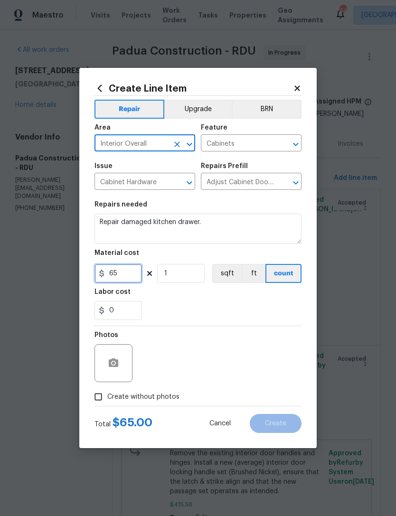
click at [133, 273] on input "65" at bounding box center [117, 273] width 47 height 19
type input "65"
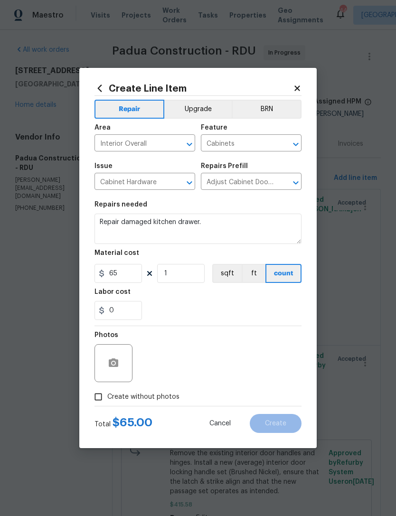
click at [177, 307] on div "0" at bounding box center [197, 310] width 207 height 19
click at [137, 395] on span "Create without photos" at bounding box center [143, 397] width 72 height 10
click at [107, 395] on input "Create without photos" at bounding box center [98, 396] width 18 height 18
checkbox input "true"
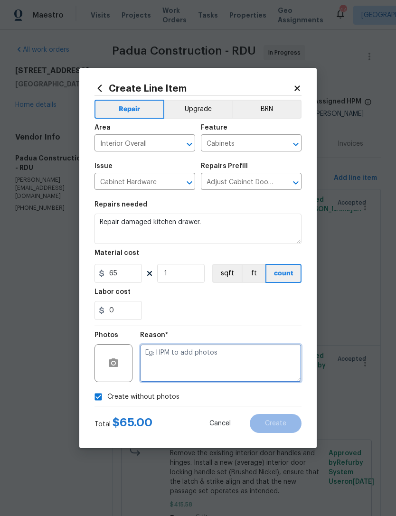
click at [195, 353] on textarea at bounding box center [220, 363] width 161 height 38
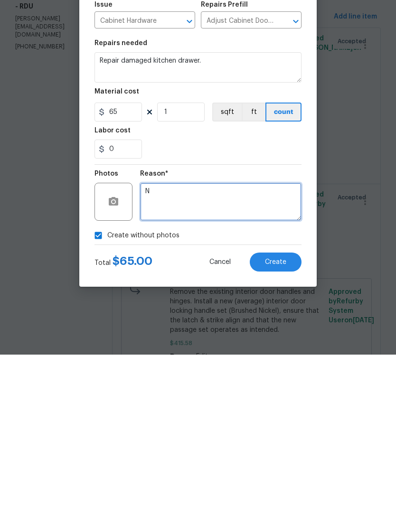
type textarea "N"
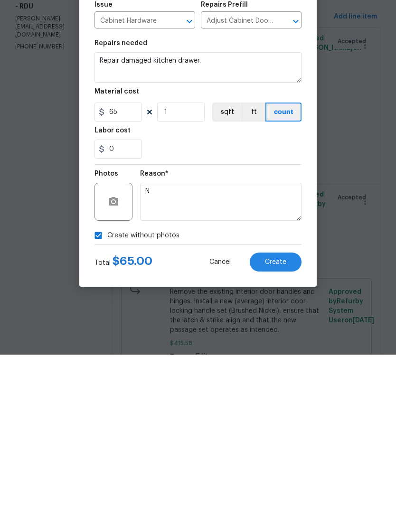
click at [279, 420] on span "Create" at bounding box center [275, 423] width 21 height 7
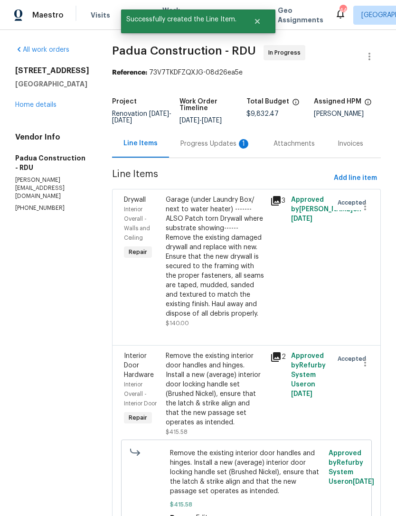
scroll to position [0, 0]
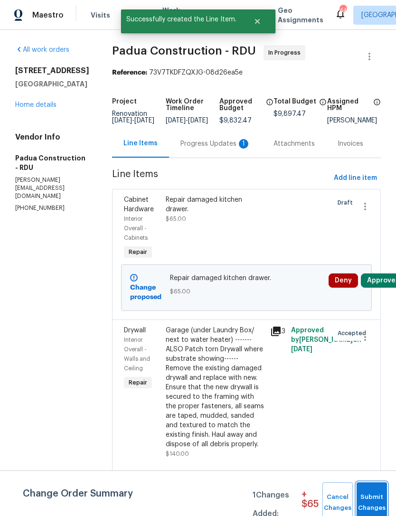
click at [370, 491] on button "Submit Changes" at bounding box center [371, 502] width 30 height 41
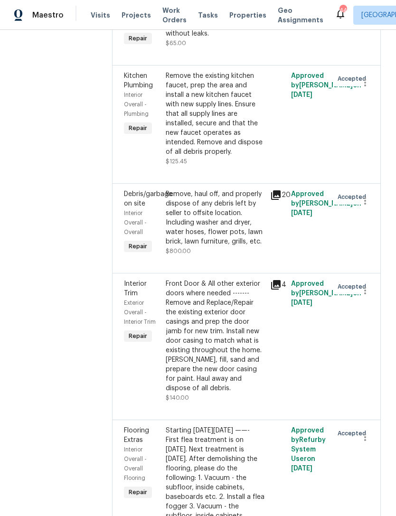
scroll to position [560, 0]
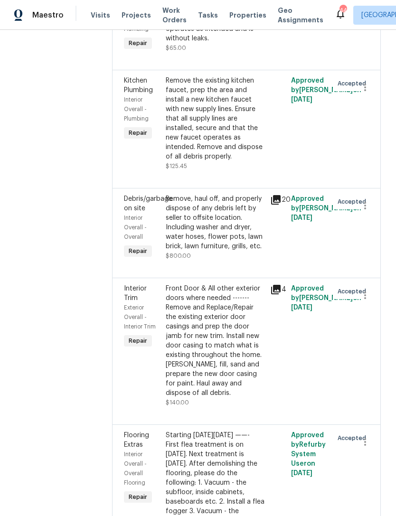
click at [212, 194] on div "Remove, haul off, and properly dispose of any debris left by seller to offsite …" at bounding box center [215, 222] width 99 height 57
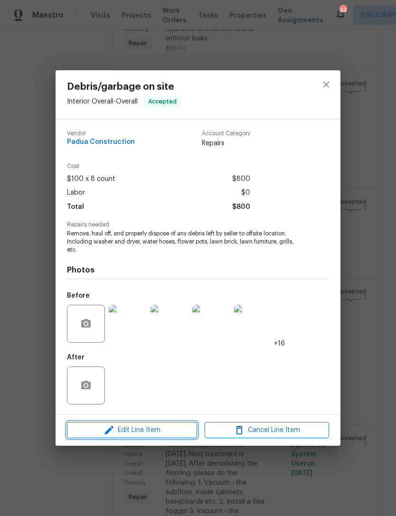
click at [162, 428] on span "Edit Line Item" at bounding box center [132, 430] width 124 height 12
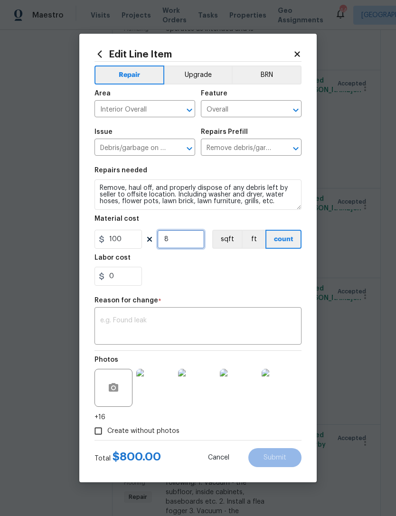
click at [183, 239] on input "8" at bounding box center [180, 239] width 47 height 19
type input "1"
click at [130, 239] on input "100" at bounding box center [117, 239] width 47 height 19
type input "950"
click at [190, 267] on div "Labor cost" at bounding box center [197, 260] width 207 height 12
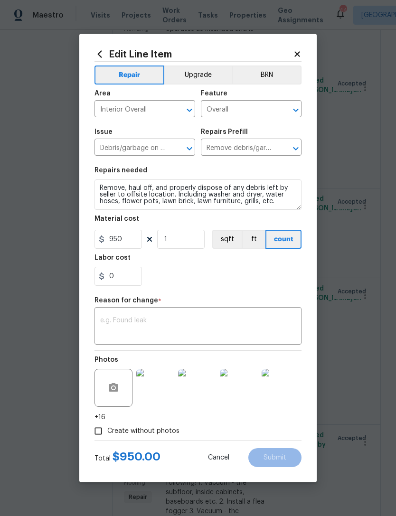
click at [160, 321] on textarea at bounding box center [197, 327] width 195 height 20
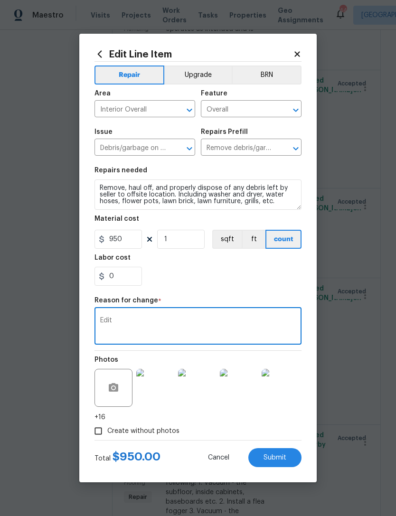
type textarea "Edit"
click at [181, 274] on div "0" at bounding box center [197, 276] width 207 height 19
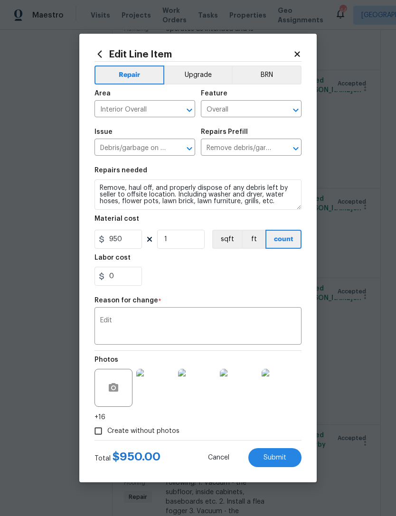
click at [280, 456] on span "Submit" at bounding box center [274, 457] width 23 height 7
type input "8"
type input "100"
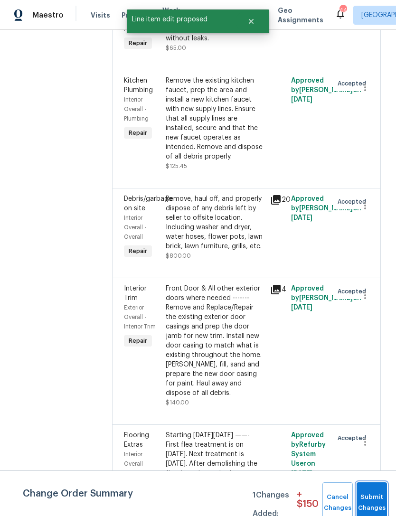
click at [365, 494] on button "Submit Changes" at bounding box center [371, 502] width 30 height 41
click at [368, 498] on button "Submit Changes" at bounding box center [371, 502] width 30 height 41
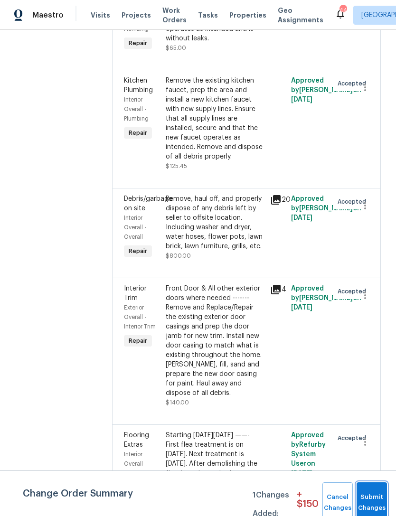
click at [368, 493] on button "Submit Changes" at bounding box center [371, 502] width 30 height 41
click at [370, 487] on button "Submit Changes" at bounding box center [371, 502] width 30 height 41
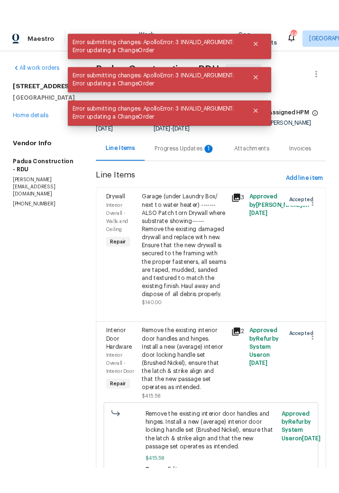
scroll to position [0, 0]
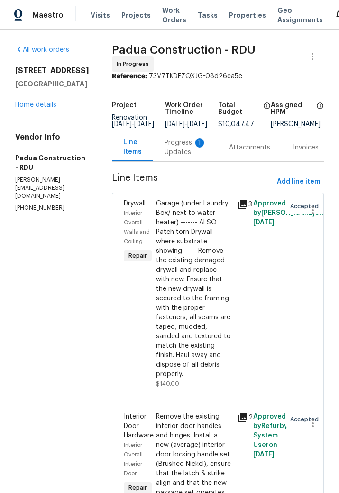
click at [175, 146] on div "Progress Updates 1" at bounding box center [186, 147] width 42 height 19
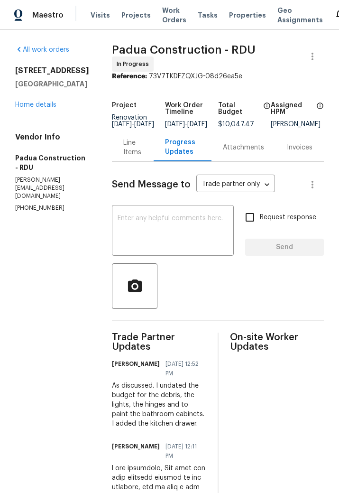
click at [39, 108] on link "Home details" at bounding box center [35, 104] width 41 height 7
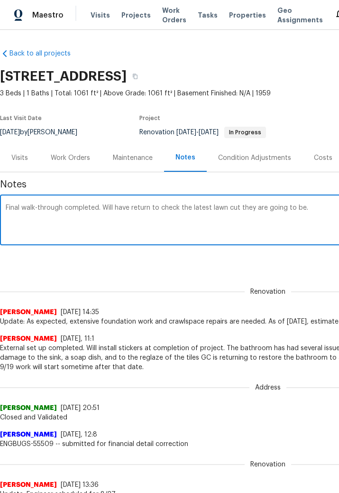
click at [317, 203] on div "Final walk-through completed. Will have return to check the latest lawn cut the…" at bounding box center [268, 221] width 536 height 48
click at [32, 212] on textarea "Final walk-through completed. Will have return to check the latest lawn cut the…" at bounding box center [268, 220] width 525 height 33
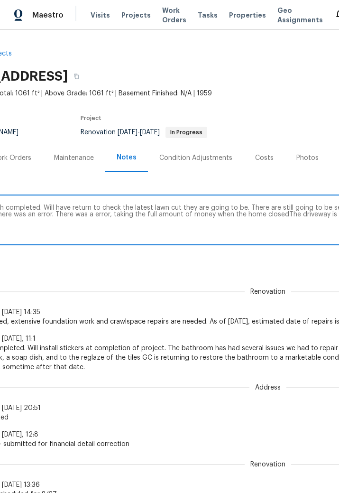
scroll to position [0, 59]
click at [267, 212] on textarea "Final walk-through completed. Will have return to check the latest lawn cut the…" at bounding box center [209, 220] width 525 height 33
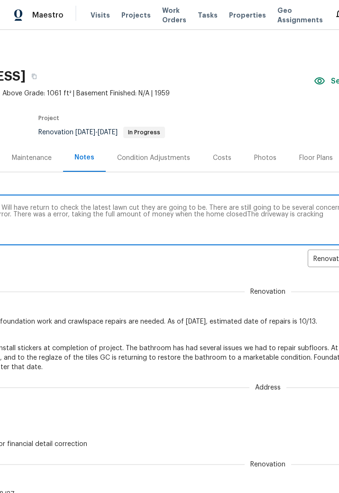
scroll to position [0, 106]
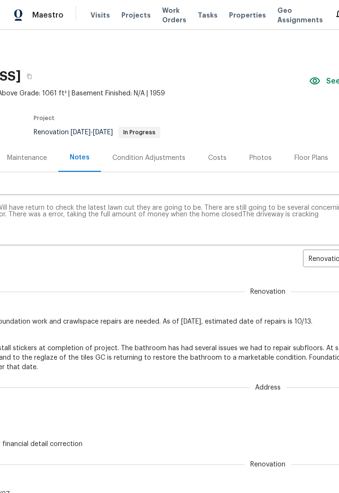
click at [212, 217] on textarea "Final walk-through completed. Will have return to check the latest lawn cut the…" at bounding box center [162, 220] width 525 height 33
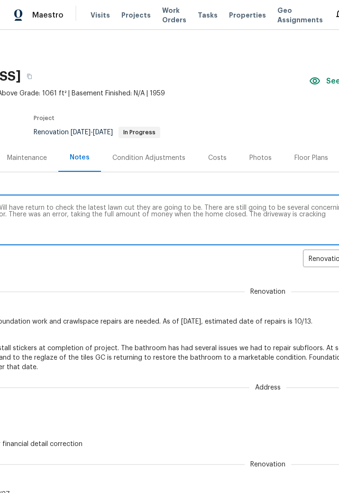
click at [313, 211] on textarea "Final walk-through completed. Will have return to check the latest lawn cut the…" at bounding box center [162, 220] width 525 height 33
click at [241, 214] on textarea "Final walk-through completed. Will have return to check the latest lawn cut the…" at bounding box center [162, 220] width 525 height 33
click at [327, 217] on textarea "Final walk-through completed. Will have return to check the latest lawn cut the…" at bounding box center [162, 220] width 525 height 33
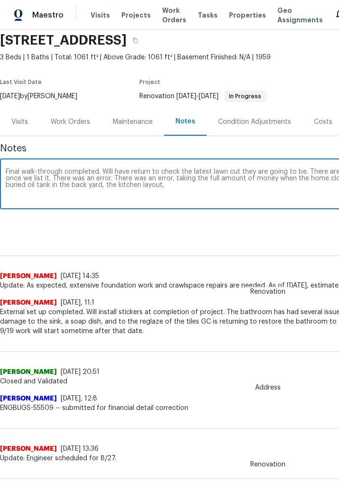
scroll to position [37, 0]
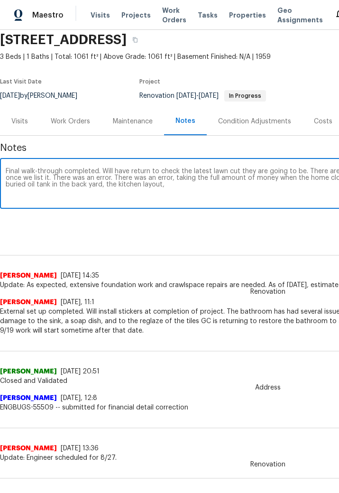
click at [181, 189] on textarea "Final walk-through completed. Will have return to check the latest lawn cut the…" at bounding box center [268, 184] width 525 height 33
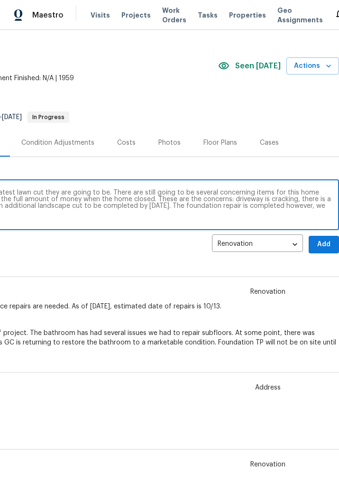
scroll to position [15, 197]
type textarea "Final walk-through completed. Will have return to check the latest lawn cut the…"
click at [326, 243] on span "Add" at bounding box center [323, 245] width 15 height 12
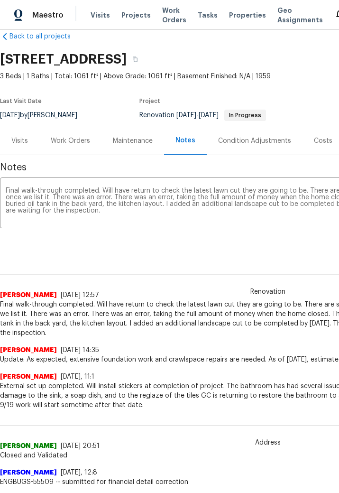
scroll to position [17, 0]
click at [70, 138] on div "Work Orders" at bounding box center [70, 140] width 39 height 9
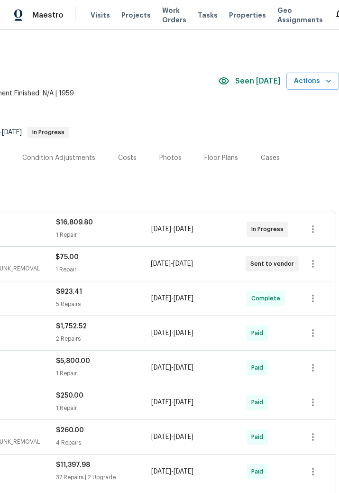
scroll to position [0, 197]
click at [167, 155] on div "Photos" at bounding box center [170, 157] width 22 height 9
